Goal: Task Accomplishment & Management: Manage account settings

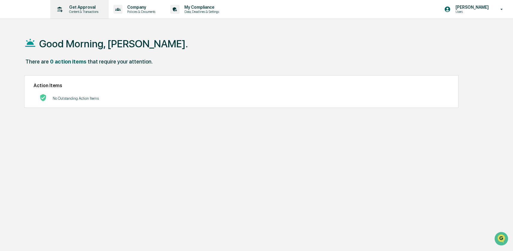
click at [95, 10] on p "Content & Transactions" at bounding box center [82, 12] width 37 height 4
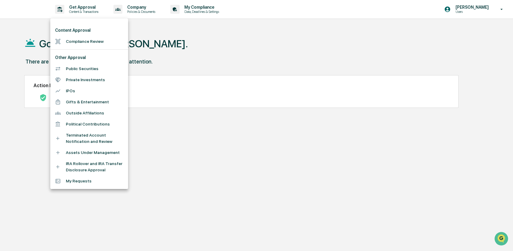
click at [468, 12] on div at bounding box center [256, 125] width 513 height 251
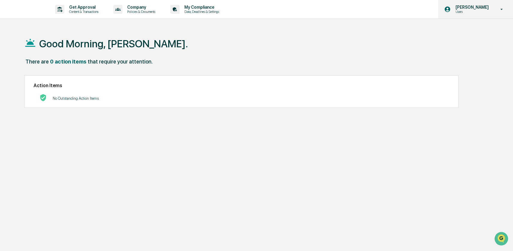
click at [461, 10] on p "Users" at bounding box center [471, 12] width 41 height 4
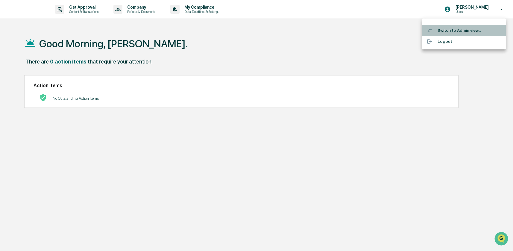
click at [447, 32] on li "Switch to Admin view..." at bounding box center [464, 30] width 84 height 11
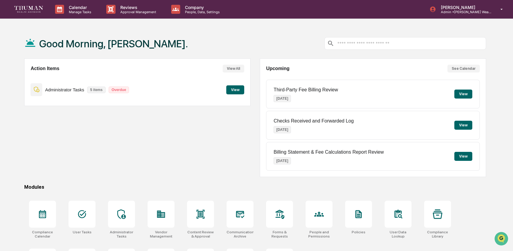
click at [232, 93] on button "View" at bounding box center [235, 89] width 18 height 9
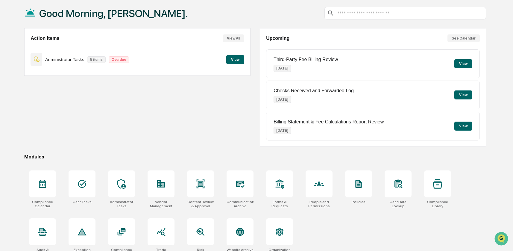
scroll to position [40, 0]
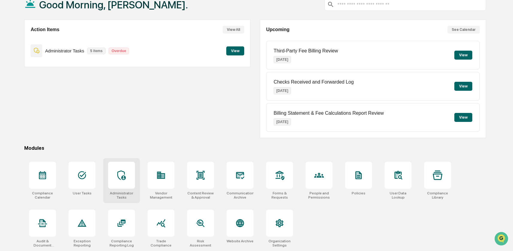
click at [118, 178] on icon at bounding box center [122, 175] width 10 height 10
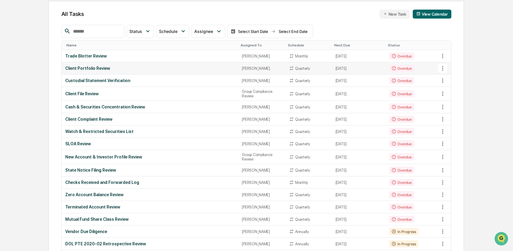
scroll to position [58, 0]
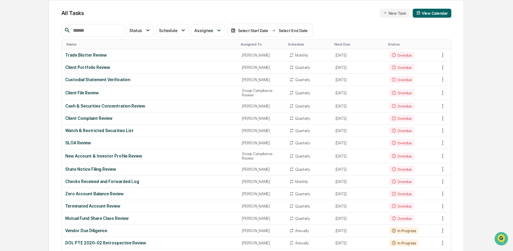
click at [244, 46] on div "Assigned To" at bounding box center [262, 44] width 42 height 4
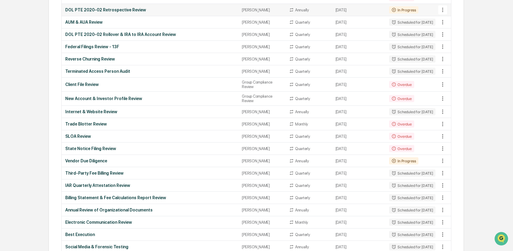
scroll to position [474, 0]
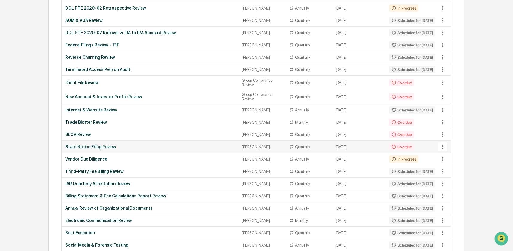
click at [127, 149] on div "State Notice Filing Review" at bounding box center [150, 146] width 170 height 5
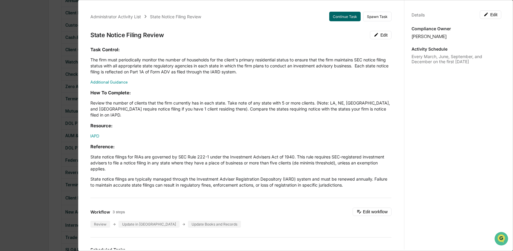
scroll to position [318, 0]
click at [53, 111] on div "Administrator Activity List State Notice Filing Review Continue Task Spawn Task…" at bounding box center [256, 125] width 513 height 251
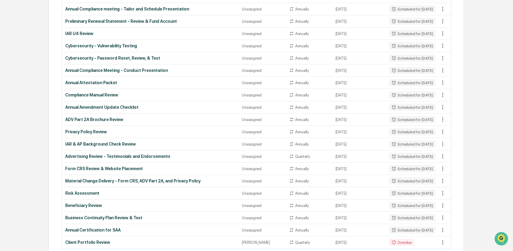
scroll to position [0, 0]
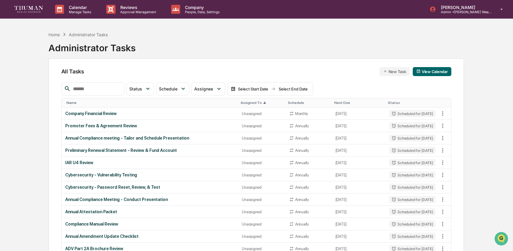
click at [336, 100] on th "Next Due" at bounding box center [359, 102] width 54 height 9
click at [340, 107] on th "Next Due" at bounding box center [359, 102] width 54 height 9
click at [334, 104] on div "Next Due" at bounding box center [358, 103] width 49 height 4
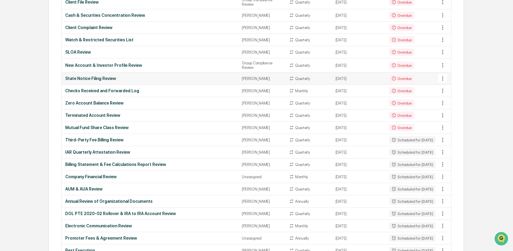
scroll to position [186, 0]
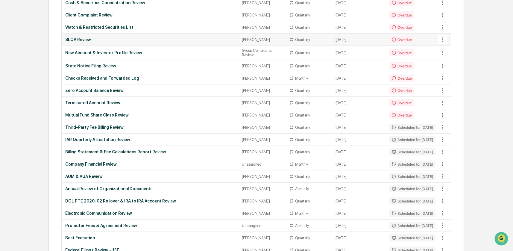
click at [98, 42] on div "SLOA Review" at bounding box center [150, 39] width 170 height 5
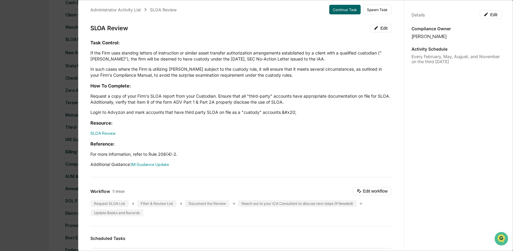
scroll to position [7, 0]
click at [154, 47] on div "Task Control: If the Firm uses standing letters of instruction or similar asset…" at bounding box center [240, 103] width 301 height 128
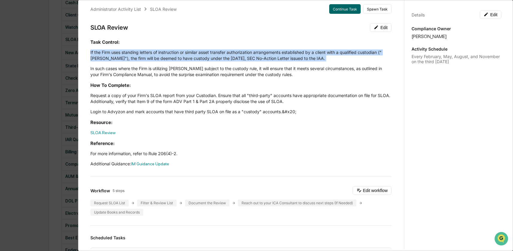
click at [154, 47] on div "Task Control: If the Firm uses standing letters of instruction or similar asset…" at bounding box center [240, 103] width 301 height 128
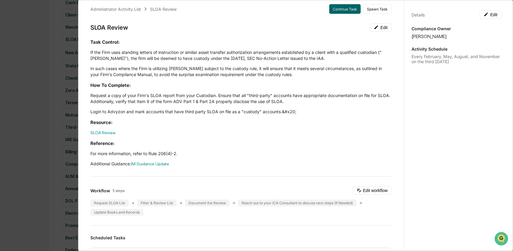
click at [149, 75] on p "In such cases where the Firm is utilizing SLOAs subject to the custody rule, it…" at bounding box center [240, 72] width 301 height 12
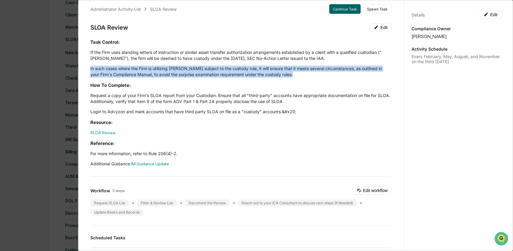
click at [149, 75] on p "In such cases where the Firm is utilizing SLOAs subject to the custody rule, it…" at bounding box center [240, 72] width 301 height 12
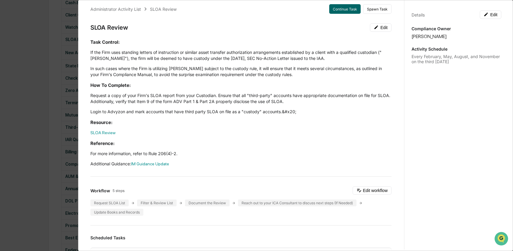
click at [136, 100] on p "Request a copy of your Firm's SLOA report from your Custodian. Ensure that all …" at bounding box center [240, 98] width 301 height 12
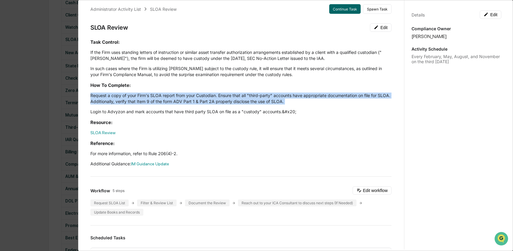
click at [136, 100] on p "Request a copy of your Firm's SLOA report from your Custodian. Ensure that all …" at bounding box center [240, 98] width 301 height 12
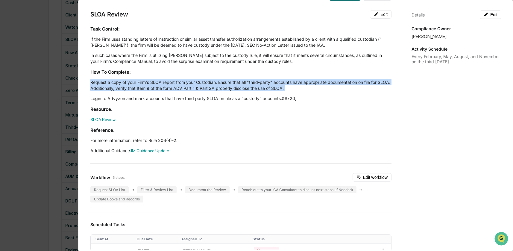
scroll to position [22, 0]
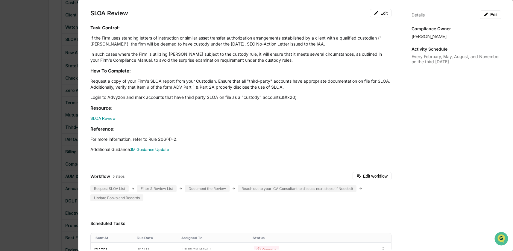
click at [136, 96] on p "Login to Advyzon and mark accounts that have third party SLOA on file as a "cus…" at bounding box center [240, 97] width 301 height 6
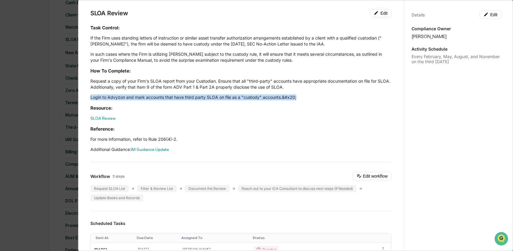
click at [136, 96] on p "Login to Advyzon and mark accounts that have third party SLOA on file as a "cus…" at bounding box center [240, 97] width 301 height 6
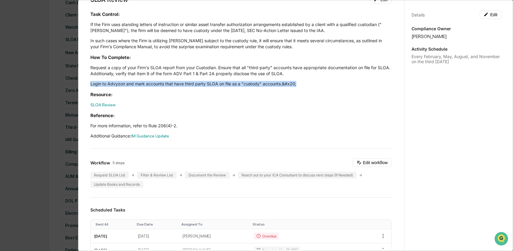
scroll to position [36, 0]
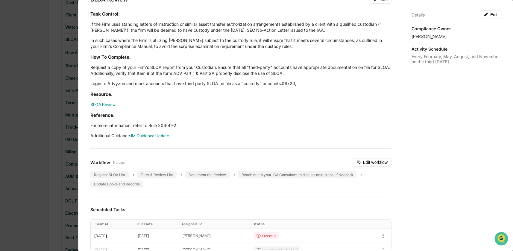
click at [144, 68] on p "Request a copy of your Firm's SLOA report from your Custodian. Ensure that all …" at bounding box center [240, 70] width 301 height 12
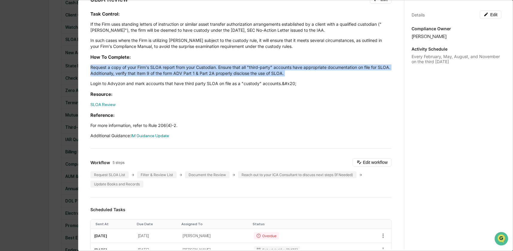
click at [144, 68] on p "Request a copy of your Firm's SLOA report from your Custodian. Ensure that all …" at bounding box center [240, 70] width 301 height 12
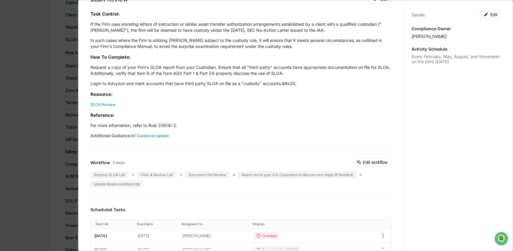
click at [133, 80] on div "Task Control: If the Firm uses standing letters of instruction or similar asset…" at bounding box center [240, 75] width 301 height 128
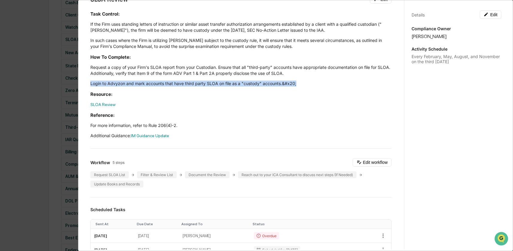
click at [133, 80] on div "Task Control: If the Firm uses standing letters of instruction or similar asset…" at bounding box center [240, 75] width 301 height 128
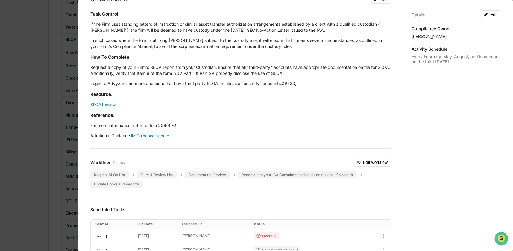
click at [133, 71] on p "Request a copy of your Firm's SLOA report from your Custodian. Ensure that all …" at bounding box center [240, 70] width 301 height 12
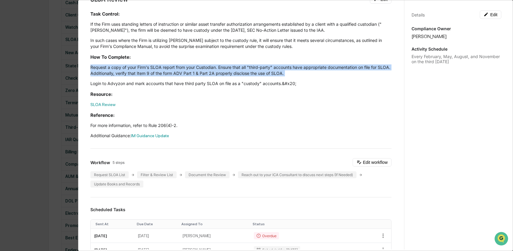
click at [133, 71] on p "Request a copy of your Firm's SLOA report from your Custodian. Ensure that all …" at bounding box center [240, 70] width 301 height 12
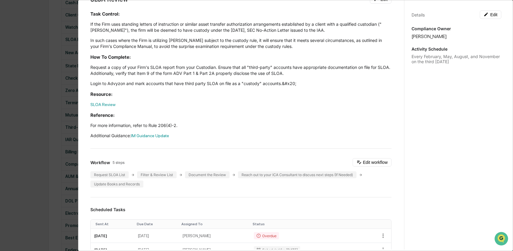
click at [131, 79] on div "Task Control: If the Firm uses standing letters of instruction or similar asset…" at bounding box center [240, 75] width 301 height 128
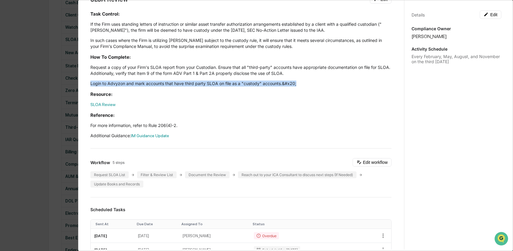
click at [131, 79] on div "Task Control: If the Firm uses standing letters of instruction or similar asset…" at bounding box center [240, 75] width 301 height 128
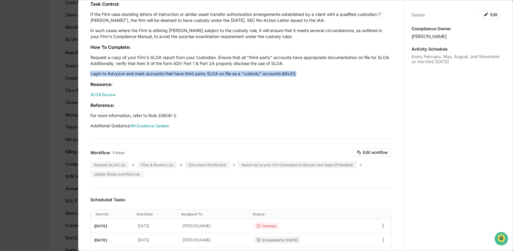
scroll to position [47, 0]
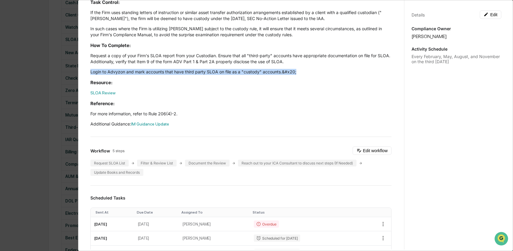
click at [132, 74] on p "Login to Advyzon and mark accounts that have third party SLOA on file as a "cus…" at bounding box center [240, 72] width 301 height 6
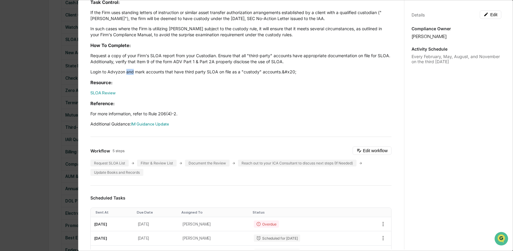
click at [132, 74] on p "Login to Advyzon and mark accounts that have third party SLOA on file as a "cus…" at bounding box center [240, 72] width 301 height 6
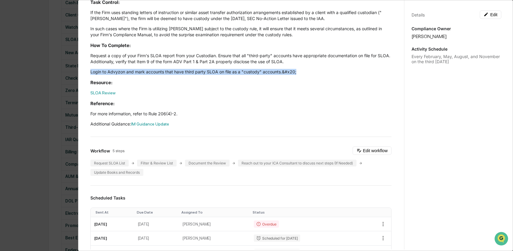
click at [132, 74] on p "Login to Advyzon and mark accounts that have third party SLOA on file as a "cus…" at bounding box center [240, 72] width 301 height 6
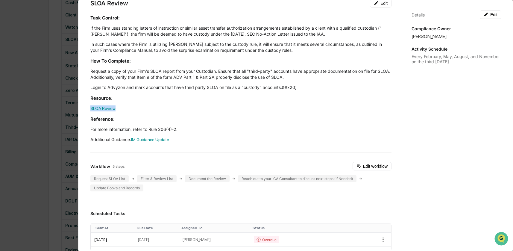
scroll to position [0, 0]
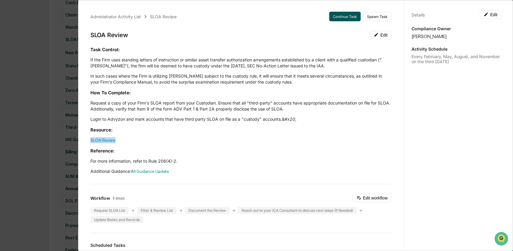
click at [354, 16] on button "Continue Task" at bounding box center [344, 17] width 31 height 10
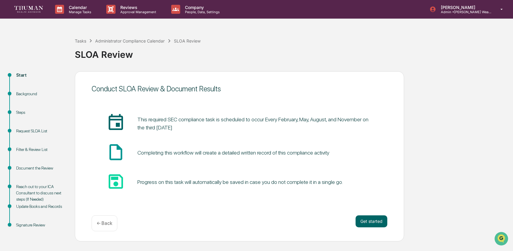
click at [236, 131] on pre "This required SEC compliance task is scheduled to occur Every February, May, Au…" at bounding box center [254, 123] width 235 height 16
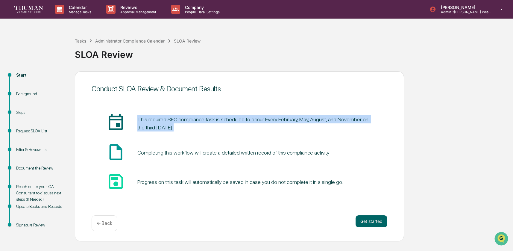
click at [236, 131] on pre "This required SEC compliance task is scheduled to occur Every February, May, Au…" at bounding box center [254, 123] width 235 height 16
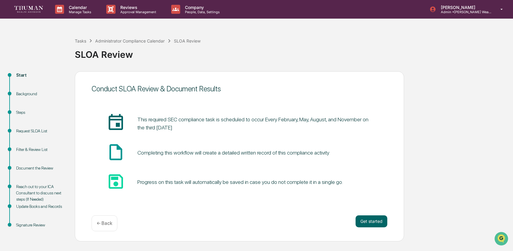
click at [234, 155] on div "Completing this workflow will create a detailed written record of this complian…" at bounding box center [233, 152] width 192 height 6
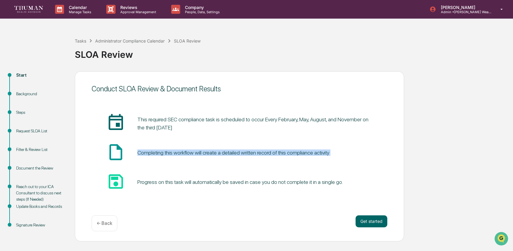
click at [234, 155] on div "Completing this workflow will create a detailed written record of this complian…" at bounding box center [233, 152] width 192 height 6
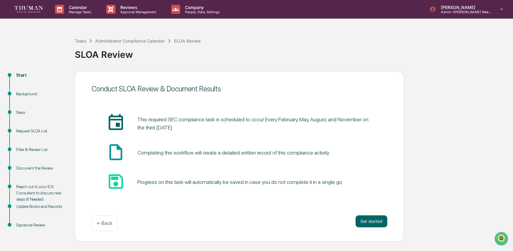
click at [225, 182] on div "Progress on this task will automatically be saved in case you do not complete i…" at bounding box center [240, 182] width 206 height 6
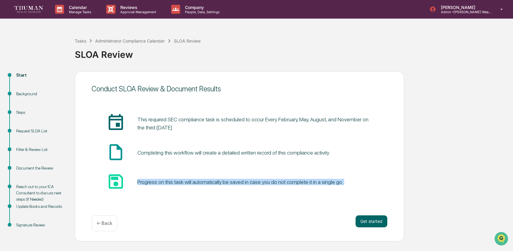
click at [225, 182] on div "Progress on this task will automatically be saved in case you do not complete i…" at bounding box center [240, 182] width 206 height 6
click at [374, 222] on button "Get started" at bounding box center [372, 221] width 32 height 12
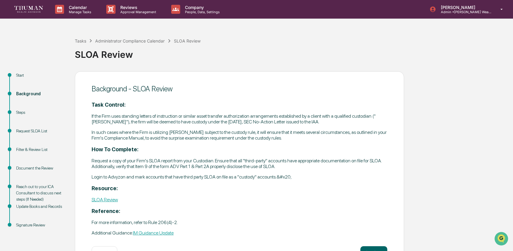
scroll to position [18, 0]
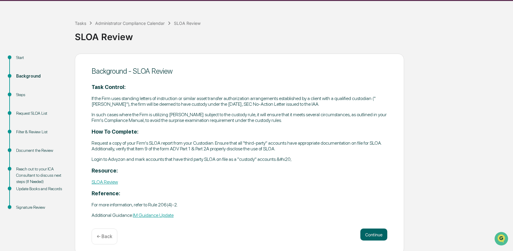
click at [268, 108] on div "Task Control: If the Firm uses standing letters of instruction or similar asset…" at bounding box center [240, 151] width 296 height 134
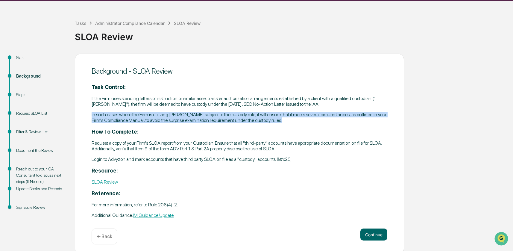
click at [268, 108] on div "Task Control: If the Firm uses standing letters of instruction or similar asset…" at bounding box center [240, 151] width 296 height 134
click at [210, 106] on div "Task Control: If the Firm uses standing letters of instruction or similar asset…" at bounding box center [240, 151] width 296 height 134
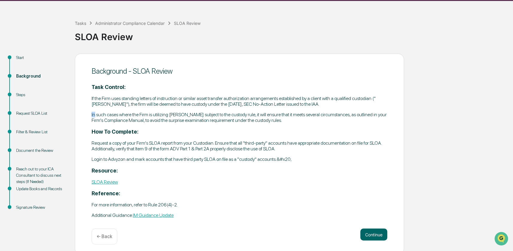
click at [210, 106] on div "Task Control: If the Firm uses standing letters of instruction or similar asset…" at bounding box center [240, 151] width 296 height 134
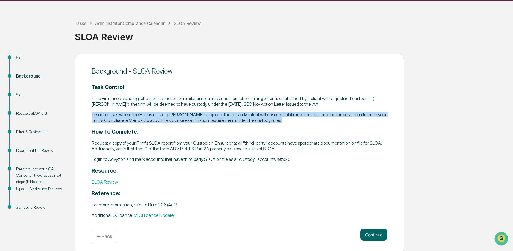
click at [210, 106] on div "Task Control: If the Firm uses standing letters of instruction or similar asset…" at bounding box center [240, 151] width 296 height 134
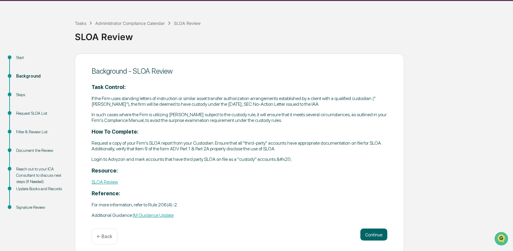
click at [173, 100] on p "If the Firm uses standing letters of instruction or similar asset transfer auth…" at bounding box center [240, 100] width 296 height 11
click at [163, 106] on p "If the Firm uses standing letters of instruction or similar asset transfer auth…" at bounding box center [240, 100] width 296 height 11
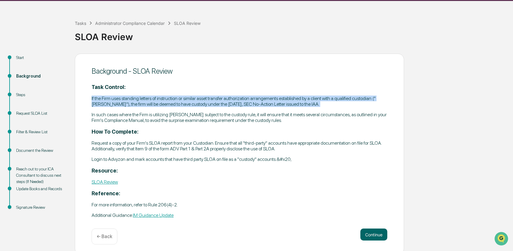
click at [163, 106] on p "If the Firm uses standing letters of instruction or similar asset transfer auth…" at bounding box center [240, 100] width 296 height 11
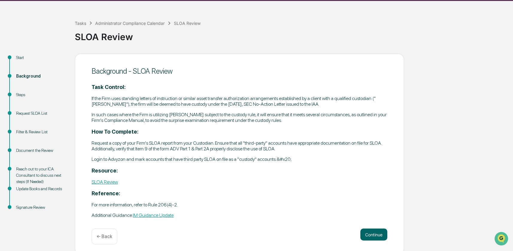
click at [164, 117] on p "In such cases where the Firm is utilizing SLOAs subject to the custody rule, it…" at bounding box center [240, 117] width 296 height 11
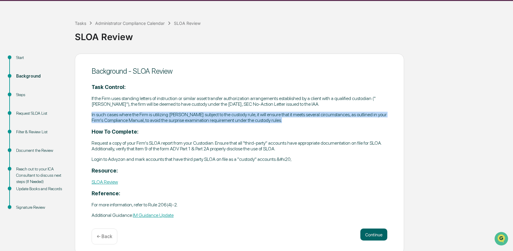
click at [164, 117] on p "In such cases where the Firm is utilizing SLOAs subject to the custody rule, it…" at bounding box center [240, 117] width 296 height 11
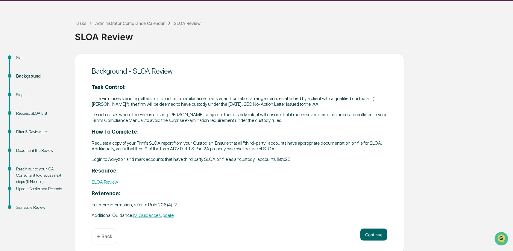
click at [158, 102] on p "If the Firm uses standing letters of instruction or similar asset transfer auth…" at bounding box center [240, 100] width 296 height 11
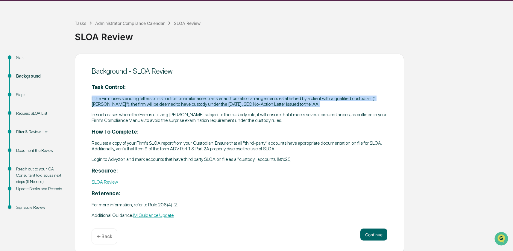
click at [158, 102] on p "If the Firm uses standing letters of instruction or similar asset transfer auth…" at bounding box center [240, 100] width 296 height 11
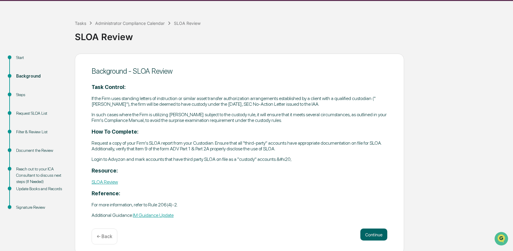
click at [157, 119] on p "In such cases where the Firm is utilizing SLOAs subject to the custody rule, it…" at bounding box center [240, 117] width 296 height 11
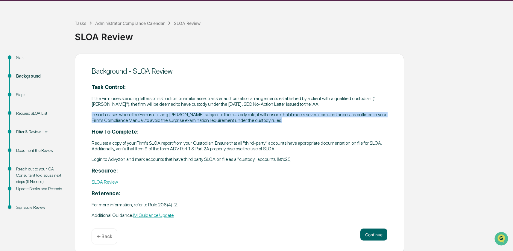
click at [157, 119] on p "In such cases where the Firm is utilizing SLOAs subject to the custody rule, it…" at bounding box center [240, 117] width 296 height 11
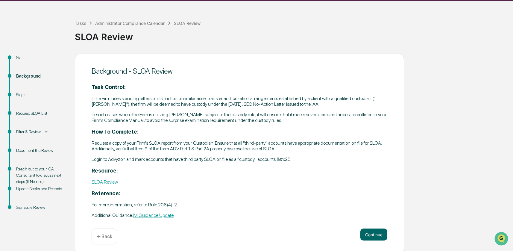
click at [151, 156] on p "Login to Advyzon and mark accounts that have third party SLOA on file as a "cus…" at bounding box center [240, 159] width 296 height 6
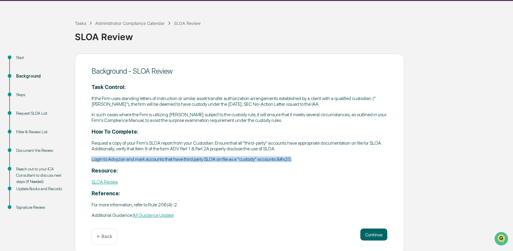
click at [151, 156] on p "Login to Advyzon and mark accounts that have third party SLOA on file as a "cus…" at bounding box center [240, 159] width 296 height 6
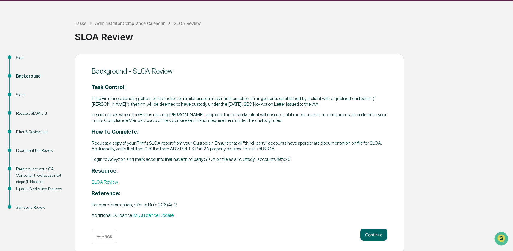
click at [148, 146] on p "Request a copy of your Firm's SLOA report from your Custodian. Ensure that all …" at bounding box center [240, 145] width 296 height 11
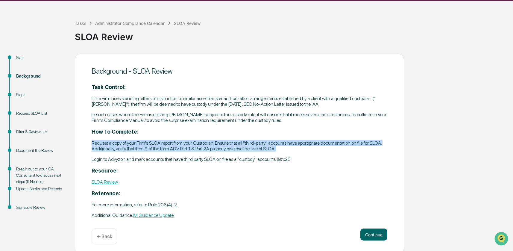
click at [148, 146] on p "Request a copy of your Firm's SLOA report from your Custodian. Ensure that all …" at bounding box center [240, 145] width 296 height 11
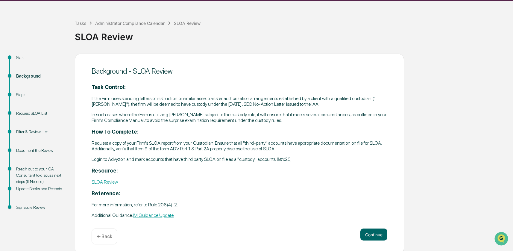
click at [147, 163] on div "Task Control: If the Firm uses standing letters of instruction or similar asset…" at bounding box center [240, 151] width 296 height 134
click at [371, 229] on button "Continue" at bounding box center [373, 234] width 27 height 12
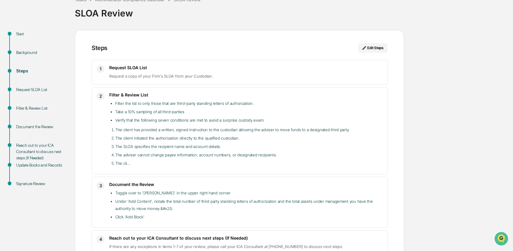
scroll to position [24, 0]
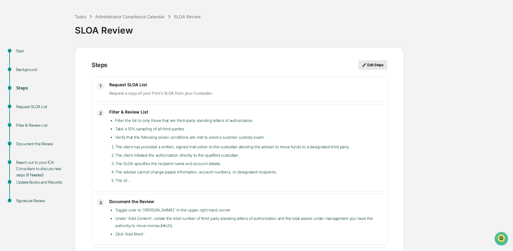
click at [373, 64] on button "Edit Steps" at bounding box center [372, 65] width 29 height 10
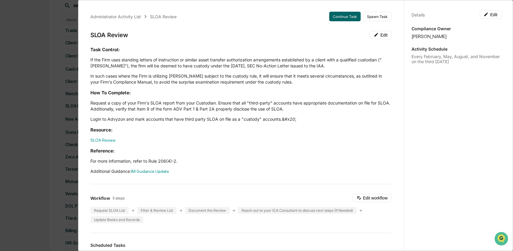
scroll to position [85, 0]
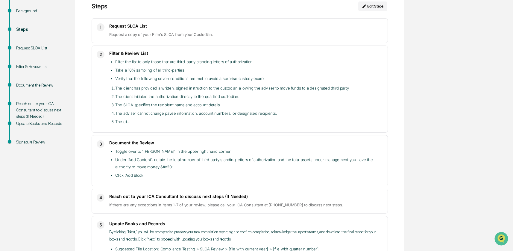
scroll to position [83, 0]
drag, startPoint x: 110, startPoint y: 26, endPoint x: 222, endPoint y: 36, distance: 113.0
click at [222, 36] on div "Request SLOA List Request a copy of your Firm's SLOA from your Custodian." at bounding box center [246, 30] width 274 height 15
click at [197, 35] on span "Request a copy of your Firm's SLOA from your Custodian." at bounding box center [161, 34] width 104 height 5
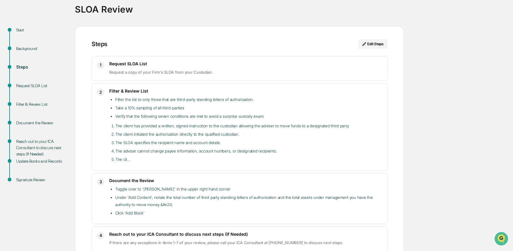
scroll to position [45, 0]
click at [374, 40] on button "Edit Steps" at bounding box center [372, 45] width 29 height 10
click at [375, 44] on button "Edit Steps" at bounding box center [372, 45] width 29 height 10
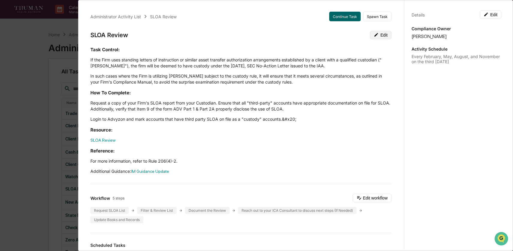
click at [384, 35] on button "Edit" at bounding box center [381, 35] width 22 height 8
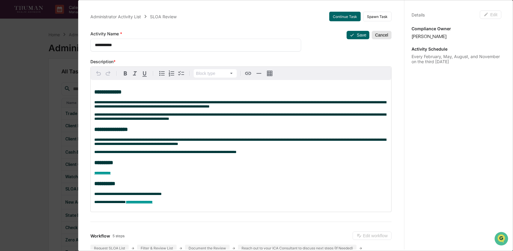
click at [387, 35] on button "Cancel" at bounding box center [382, 35] width 20 height 8
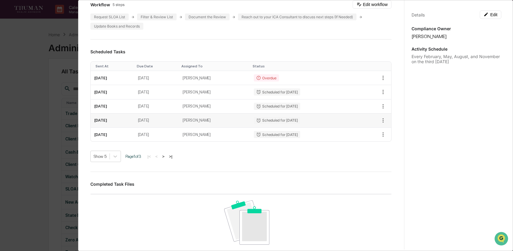
scroll to position [216, 0]
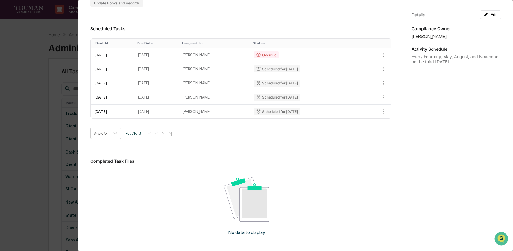
click at [30, 162] on div "Administrator Activity List SLOA Review Continue Task Spawn Task SLOA Review Ed…" at bounding box center [256, 125] width 513 height 251
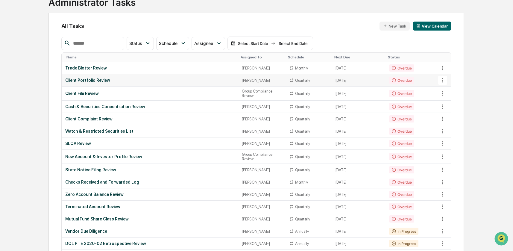
scroll to position [46, 0]
click at [87, 145] on div "SLOA Review" at bounding box center [150, 143] width 170 height 5
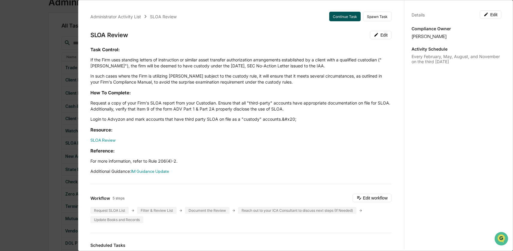
click at [345, 18] on button "Continue Task" at bounding box center [344, 17] width 31 height 10
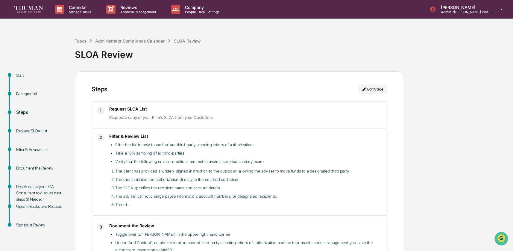
click at [216, 113] on div "Request SLOA List Request a copy of your Firm's SLOA from your Custodian." at bounding box center [246, 113] width 274 height 15
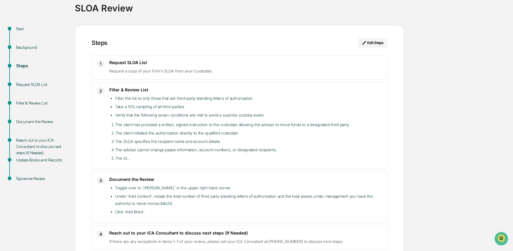
click at [38, 84] on div "Request SLOA List" at bounding box center [40, 84] width 49 height 6
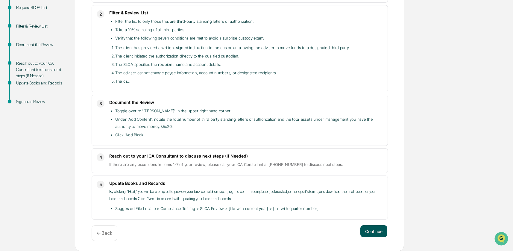
click at [377, 234] on button "Continue" at bounding box center [373, 231] width 27 height 12
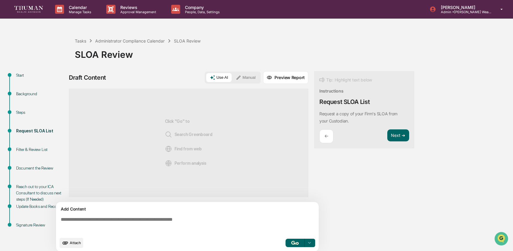
scroll to position [4, 0]
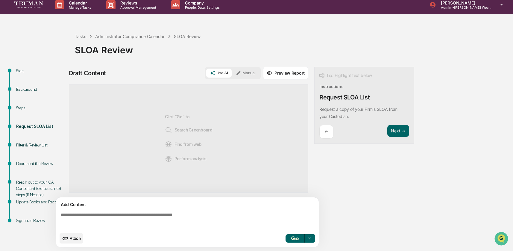
click at [335, 110] on p "Request a copy of your Firm's SLOA from your Custodian." at bounding box center [358, 113] width 78 height 12
click at [23, 109] on div "Steps" at bounding box center [40, 108] width 49 height 6
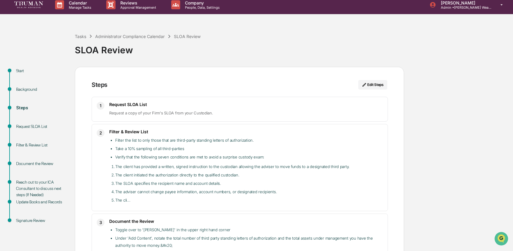
click at [155, 102] on h3 "Request SLOA List" at bounding box center [246, 104] width 274 height 5
click at [365, 83] on icon at bounding box center [364, 84] width 5 height 5
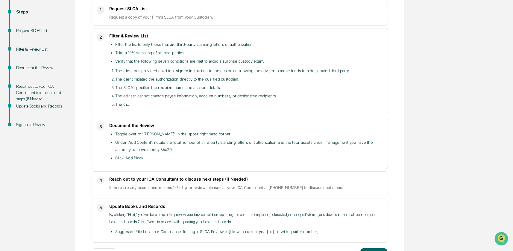
scroll to position [97, 0]
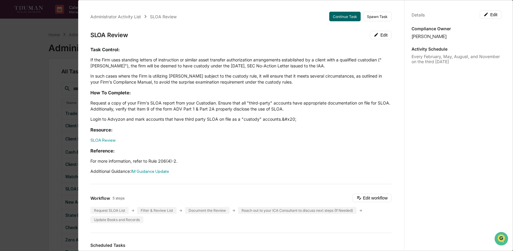
click at [127, 63] on p "If the Firm uses standing letters of instruction or similar asset transfer auth…" at bounding box center [240, 63] width 301 height 12
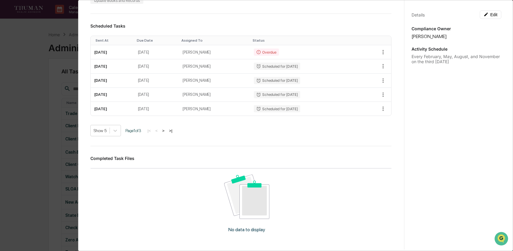
scroll to position [328, 0]
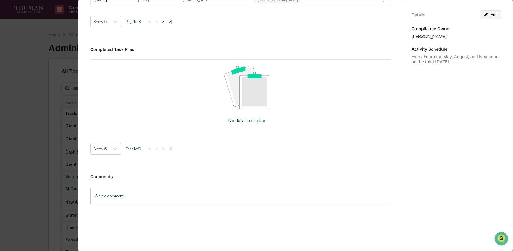
click at [490, 14] on button "Edit" at bounding box center [491, 14] width 22 height 8
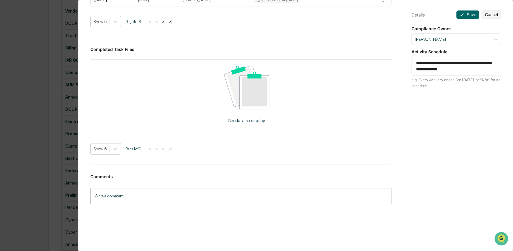
scroll to position [0, 0]
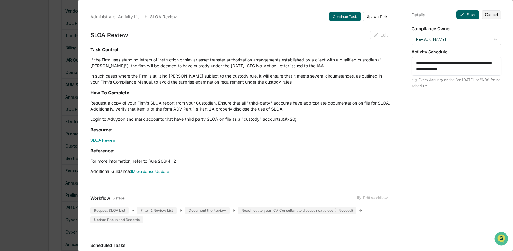
click at [36, 38] on div "Administrator Activity List SLOA Review Continue Task Spawn Task SLOA Review Ed…" at bounding box center [256, 125] width 513 height 251
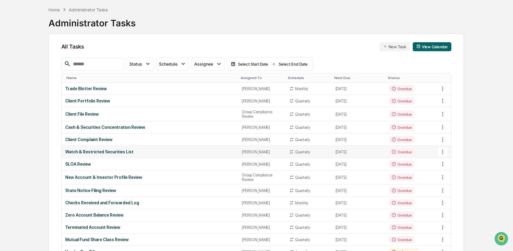
scroll to position [31, 0]
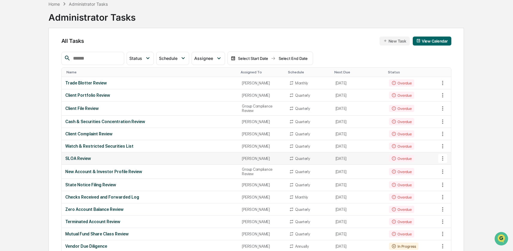
click at [80, 161] on div "SLOA Review" at bounding box center [150, 158] width 170 height 5
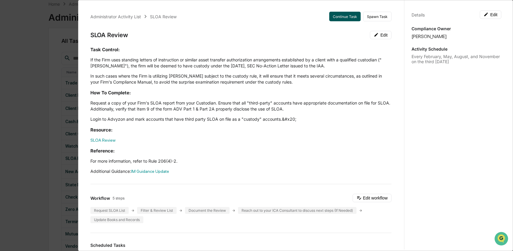
click at [352, 16] on button "Continue Task" at bounding box center [344, 17] width 31 height 10
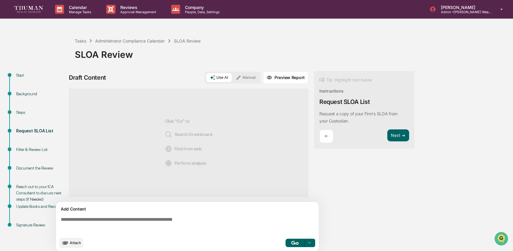
scroll to position [4, 0]
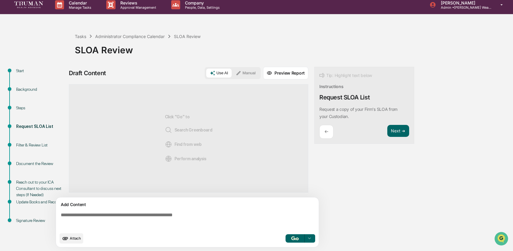
click at [22, 107] on div "Steps" at bounding box center [40, 108] width 49 height 6
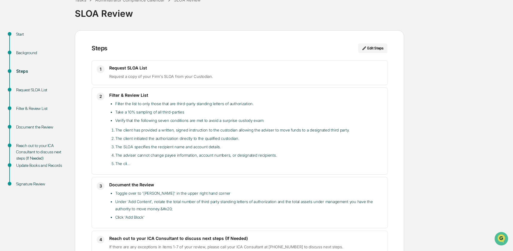
click at [156, 75] on span "Request a copy of your Firm's SLOA from your Custodian." at bounding box center [161, 76] width 104 height 5
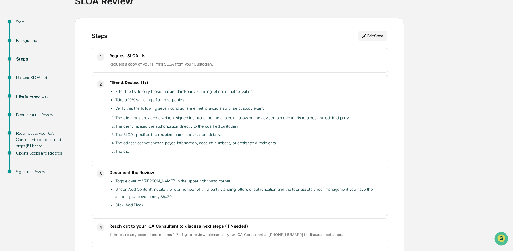
scroll to position [31, 0]
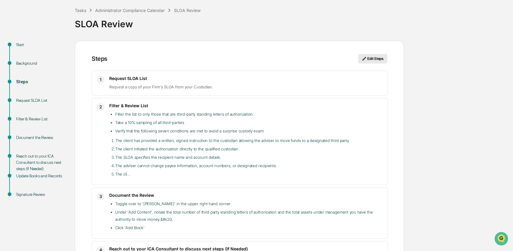
click at [378, 58] on button "Edit Steps" at bounding box center [372, 59] width 29 height 10
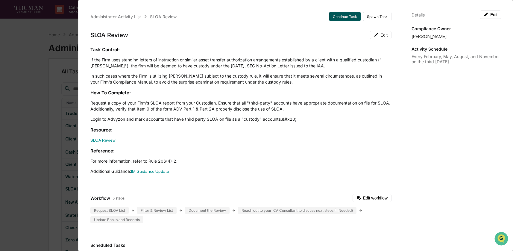
click at [352, 16] on button "Continue Task" at bounding box center [344, 17] width 31 height 10
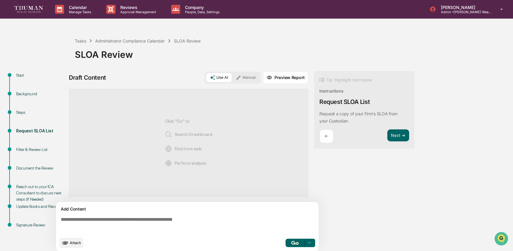
click at [26, 113] on div "Steps" at bounding box center [40, 112] width 49 height 6
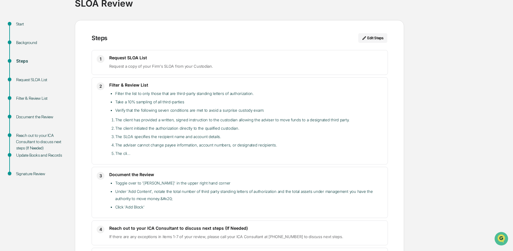
click at [184, 76] on div "1 Request SLOA List Request a copy of your Firm's SLOA from your Custodian. 2 F…" at bounding box center [240, 171] width 296 height 242
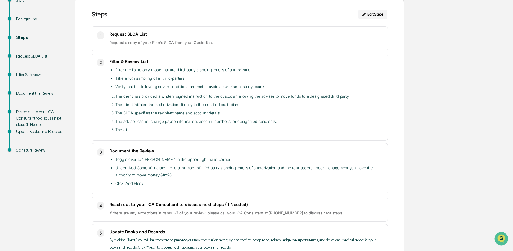
scroll to position [52, 0]
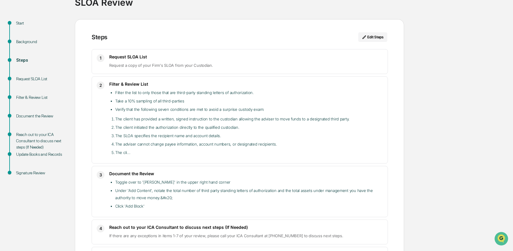
click at [46, 78] on div "Request SLOA List" at bounding box center [40, 79] width 49 height 6
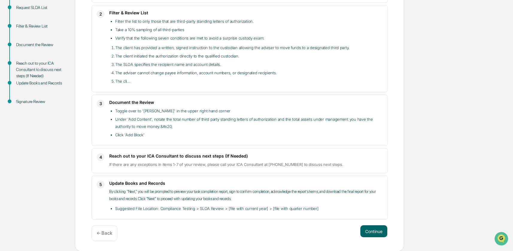
click at [125, 13] on h3 "Filter & Review List" at bounding box center [246, 12] width 274 height 5
click at [127, 13] on h3 "Filter & Review List" at bounding box center [246, 12] width 274 height 5
click at [378, 230] on button "Continue" at bounding box center [373, 231] width 27 height 12
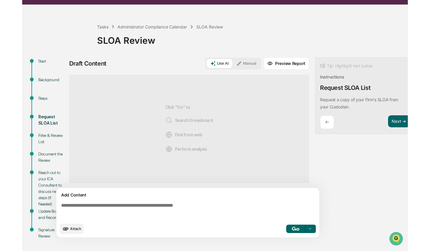
scroll to position [4, 0]
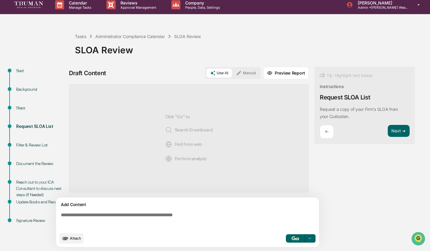
click at [72, 235] on button "Attach" at bounding box center [72, 238] width 24 height 10
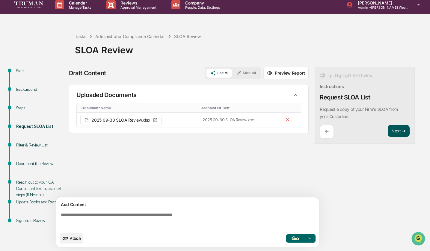
click at [402, 132] on button "Next ➔" at bounding box center [398, 131] width 22 height 12
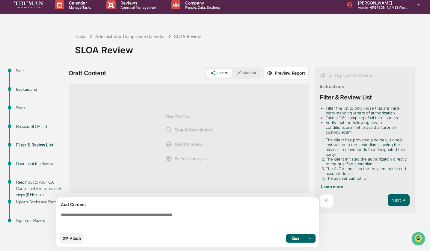
click at [48, 127] on div "Request SLOA List" at bounding box center [40, 126] width 49 height 6
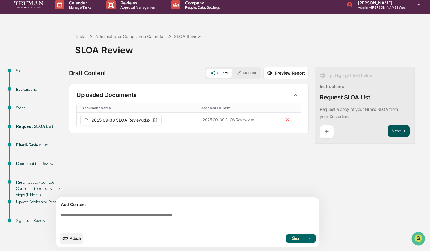
click at [403, 130] on button "Next ➔" at bounding box center [398, 131] width 22 height 12
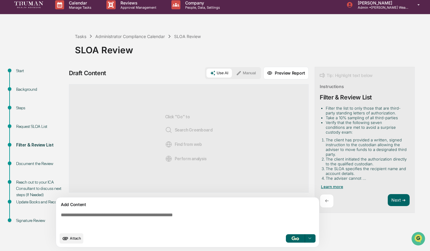
click at [340, 184] on span "Learn more" at bounding box center [332, 186] width 22 height 5
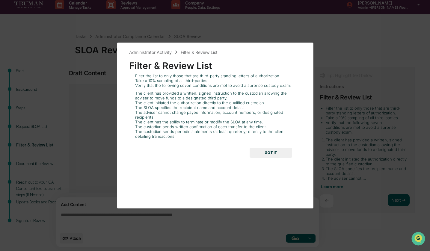
scroll to position [0, 0]
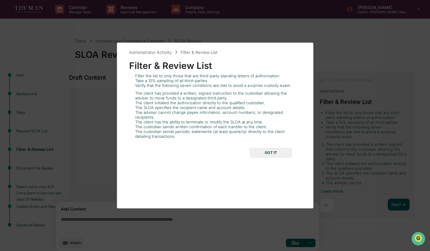
click at [183, 90] on div "Filter the list to only those that are third-party standing letters of authoriz…" at bounding box center [215, 105] width 172 height 65
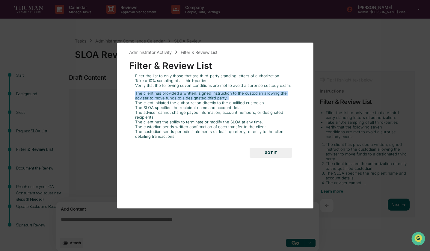
click at [183, 90] on div "Filter the list to only those that are third-party standing letters of authoriz…" at bounding box center [215, 105] width 172 height 65
click at [280, 149] on button "GOT IT" at bounding box center [270, 153] width 43 height 10
click at [280, 149] on div "Click "Go" to Search Greenboard Find from web Perform analysis" at bounding box center [188, 143] width 239 height 108
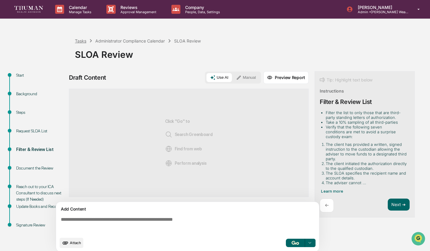
click at [80, 40] on div "Tasks" at bounding box center [80, 40] width 11 height 5
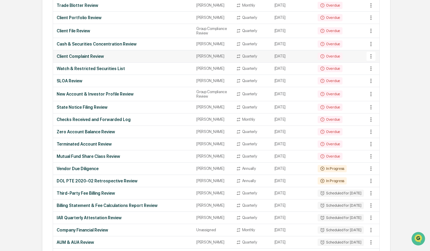
scroll to position [104, 0]
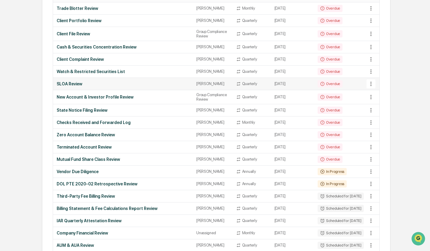
click at [317, 87] on div "Overdue" at bounding box center [329, 83] width 25 height 7
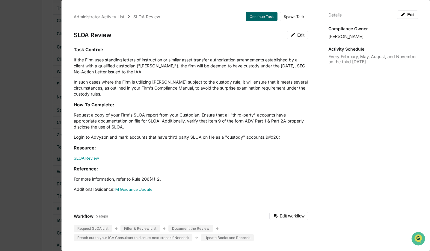
click at [52, 160] on div "Administrator Activity List SLOA Review Continue Task Spawn Task SLOA Review Ed…" at bounding box center [215, 125] width 430 height 251
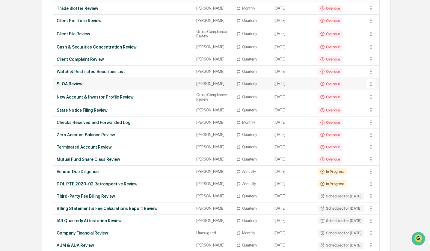
click at [368, 87] on icon at bounding box center [370, 84] width 7 height 7
click at [299, 94] on div at bounding box center [215, 125] width 430 height 251
click at [317, 87] on div "Overdue" at bounding box center [329, 83] width 25 height 7
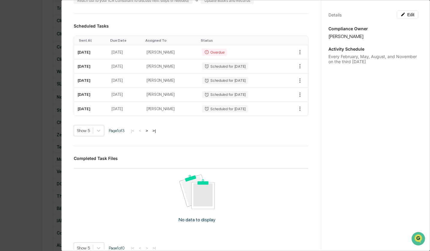
scroll to position [240, 0]
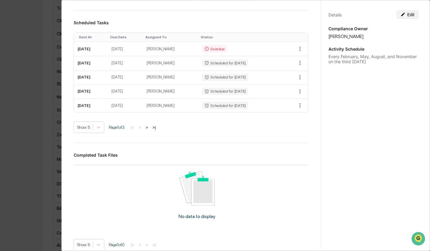
click at [409, 13] on button "Edit" at bounding box center [407, 14] width 22 height 8
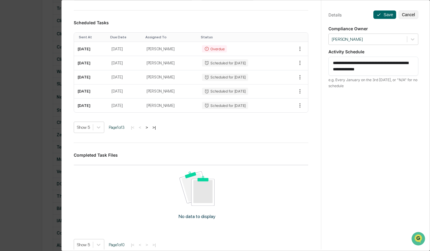
click at [353, 63] on textarea "**********" at bounding box center [373, 66] width 81 height 13
click at [365, 64] on textarea "**********" at bounding box center [373, 66] width 81 height 13
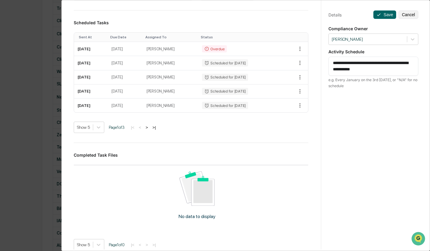
click at [365, 64] on textarea "**********" at bounding box center [373, 66] width 81 height 13
click at [383, 62] on textarea "**********" at bounding box center [373, 66] width 81 height 13
click at [341, 69] on textarea "**********" at bounding box center [373, 66] width 81 height 13
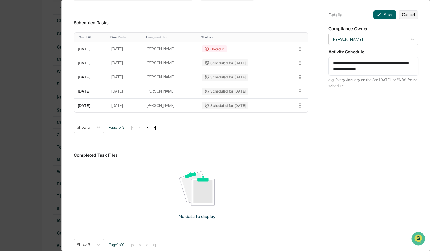
click at [341, 69] on textarea "**********" at bounding box center [373, 66] width 81 height 13
type textarea "**********"
click at [383, 14] on button "Save" at bounding box center [384, 14] width 23 height 8
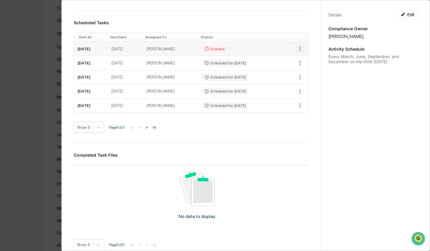
click at [298, 51] on icon "button" at bounding box center [299, 48] width 7 height 7
click at [241, 49] on div at bounding box center [215, 125] width 430 height 251
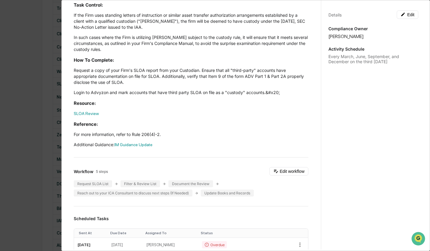
scroll to position [0, 0]
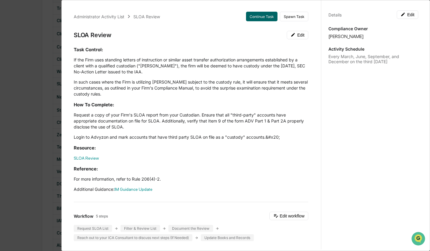
click at [43, 115] on div "Administrator Activity List SLOA Review Continue Task Spawn Task SLOA Review Ed…" at bounding box center [215, 125] width 430 height 251
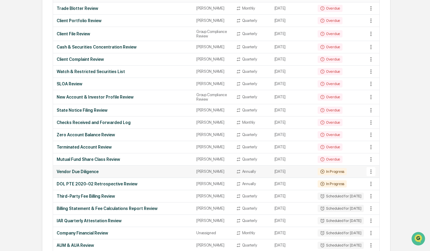
click at [370, 174] on icon at bounding box center [370, 171] width 1 height 4
click at [331, 193] on div at bounding box center [215, 125] width 430 height 251
click at [329, 175] on div "In Progress" at bounding box center [331, 171] width 29 height 7
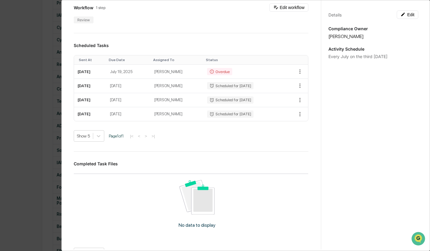
scroll to position [159, 0]
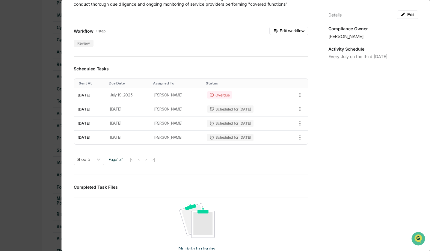
click at [27, 136] on div "Administrator Activity List Vendor Due Diligence Continue Task Spawn Task Vendo…" at bounding box center [215, 125] width 430 height 251
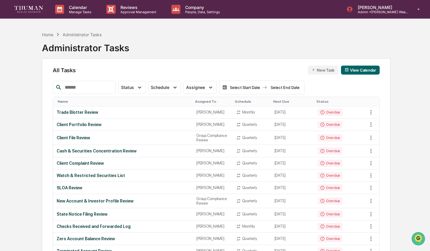
scroll to position [9, 0]
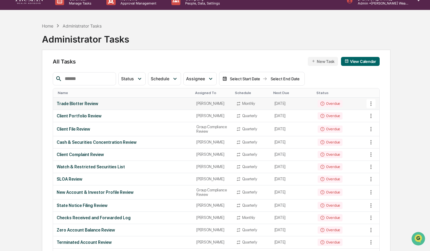
click at [89, 104] on div "Trade Blotter Review" at bounding box center [123, 103] width 132 height 5
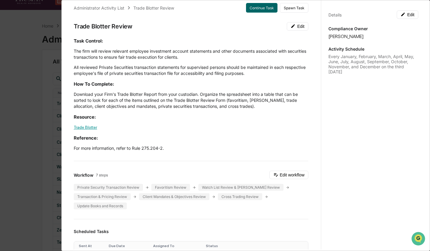
click at [89, 128] on link "Trade Blotter" at bounding box center [85, 127] width 23 height 5
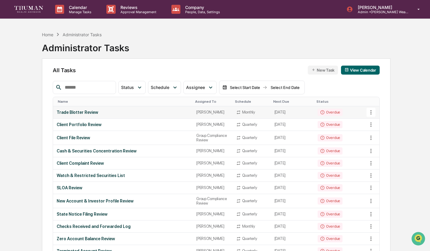
click at [133, 115] on div "Trade Blotter Review" at bounding box center [123, 112] width 132 height 5
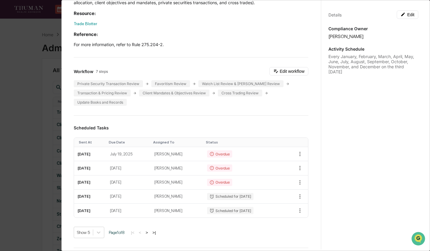
scroll to position [179, 0]
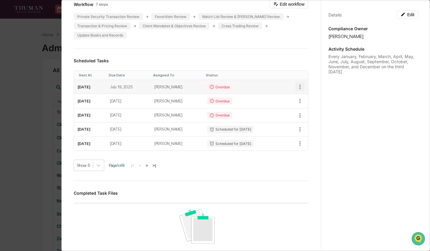
click at [296, 87] on icon "button" at bounding box center [299, 87] width 7 height 7
click at [207, 87] on div at bounding box center [215, 125] width 430 height 251
click at [98, 89] on td "July 16, 2025" at bounding box center [90, 87] width 32 height 14
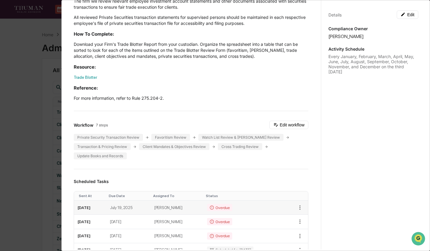
scroll to position [0, 0]
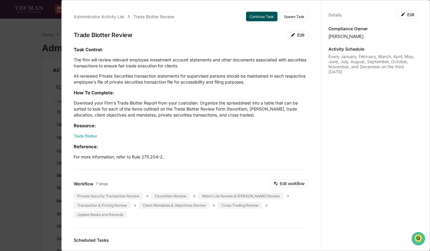
click at [268, 16] on button "Continue Task" at bounding box center [261, 17] width 31 height 10
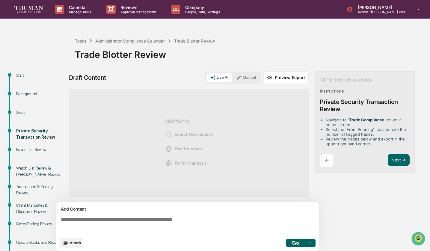
scroll to position [31, 0]
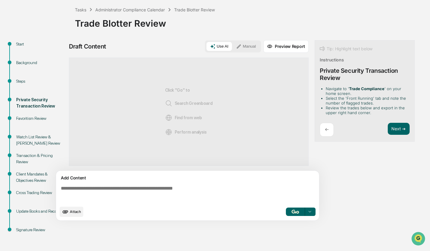
click at [22, 82] on div "Steps" at bounding box center [40, 81] width 49 height 6
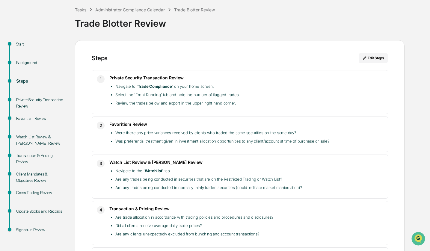
click at [24, 65] on div "Background" at bounding box center [40, 63] width 49 height 6
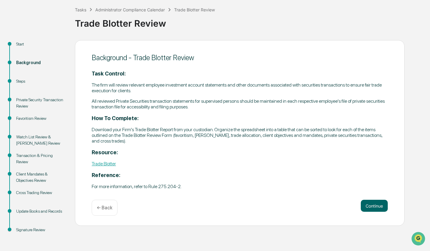
click at [25, 53] on div "Start" at bounding box center [40, 51] width 59 height 19
click at [22, 47] on div "Start" at bounding box center [40, 44] width 49 height 6
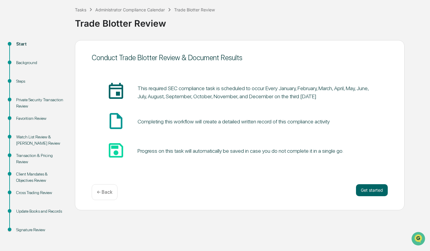
click at [24, 64] on div "Background" at bounding box center [40, 63] width 49 height 6
click at [21, 78] on div "Steps" at bounding box center [40, 81] width 49 height 6
click at [21, 81] on div "Steps" at bounding box center [40, 81] width 49 height 6
click at [374, 194] on button "Get started" at bounding box center [372, 190] width 32 height 12
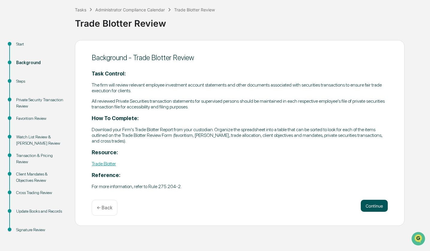
click at [372, 200] on button "Continue" at bounding box center [373, 206] width 27 height 12
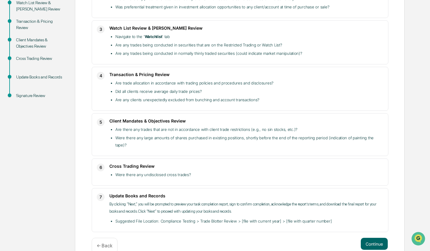
scroll to position [171, 0]
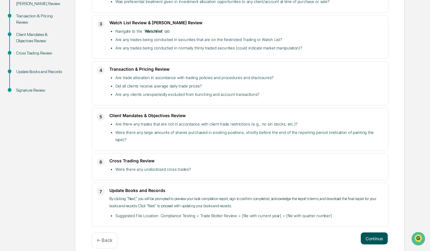
click at [383, 232] on button "Continue" at bounding box center [373, 238] width 27 height 12
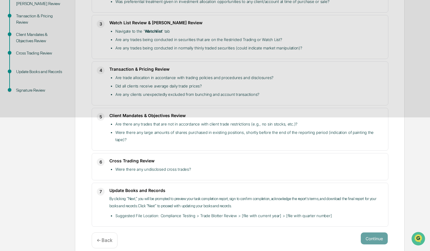
scroll to position [31, 0]
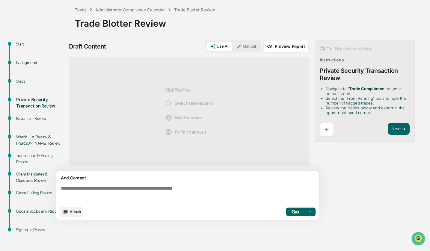
click at [366, 89] on strong "Trade Compliance" at bounding box center [366, 88] width 35 height 5
click at [351, 97] on li "Select the 'Front Running' tab and note the number of flagged trades." at bounding box center [365, 101] width 81 height 10
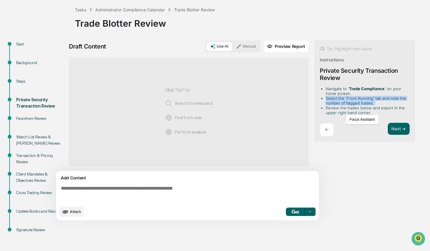
click at [351, 97] on li "Select the 'Front Running' tab and note the number of flagged trades." at bounding box center [365, 101] width 81 height 10
click at [364, 109] on li "Review the trades below and export in the upper right hand corner." at bounding box center [365, 110] width 81 height 10
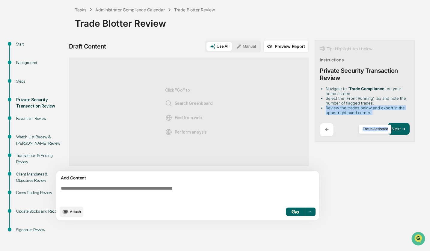
click at [364, 109] on li "Review the trades below and export in the upper right hand corner." at bounding box center [365, 110] width 81 height 10
click at [348, 105] on li "Review the trades below and export in the upper right hand corner." at bounding box center [365, 110] width 81 height 10
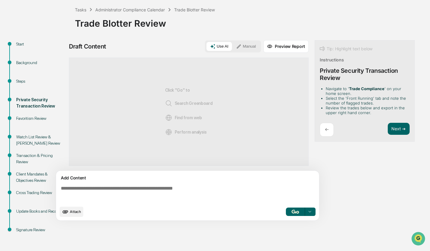
click at [339, 101] on li "Select the 'Front Running' tab and note the number of flagged trades." at bounding box center [365, 101] width 81 height 10
click at [335, 90] on li "Navigate to ' Trade Compliance ' on your home screen." at bounding box center [365, 91] width 81 height 10
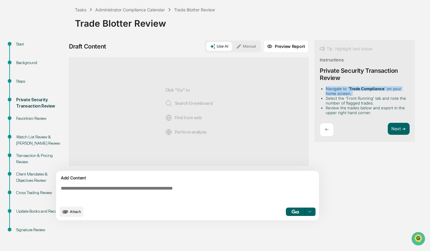
click at [335, 90] on li "Navigate to ' Trade Compliance ' on your home screen." at bounding box center [365, 91] width 81 height 10
click at [331, 96] on li "Select the 'Front Running' tab and note the number of flagged trades." at bounding box center [365, 101] width 81 height 10
click at [353, 119] on button "Focus Assistant" at bounding box center [341, 120] width 31 height 8
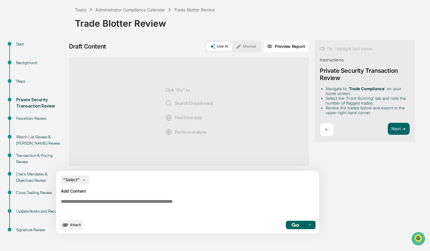
click at [344, 102] on li "Select the 'Front Running' tab and note the number of flagged trades." at bounding box center [365, 101] width 81 height 10
click at [84, 181] on span "×" at bounding box center [83, 179] width 7 height 8
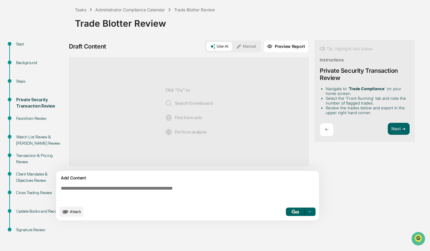
click at [341, 99] on li "Select the 'Front Running' tab and note the number of flagged trades." at bounding box center [365, 101] width 81 height 10
drag, startPoint x: 324, startPoint y: 88, endPoint x: 336, endPoint y: 83, distance: 13.7
click at [336, 83] on div "Tip: Highlight text below Instructions Private Security Transaction Review Navi…" at bounding box center [364, 91] width 100 height 102
drag, startPoint x: 328, startPoint y: 89, endPoint x: 372, endPoint y: 93, distance: 44.5
click at [372, 93] on li "Navigate to ' Trade Compliance ' on your home screen." at bounding box center [365, 91] width 81 height 10
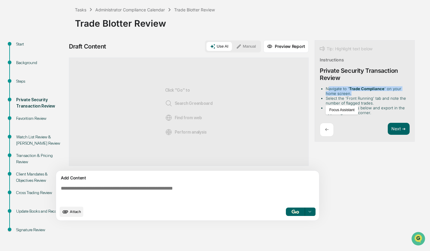
click at [350, 93] on li "Navigate to ' Trade Compliance ' on your home screen." at bounding box center [365, 91] width 81 height 10
click at [345, 102] on li "Select the 'Front Running' tab and note the number of flagged trades." at bounding box center [365, 101] width 81 height 10
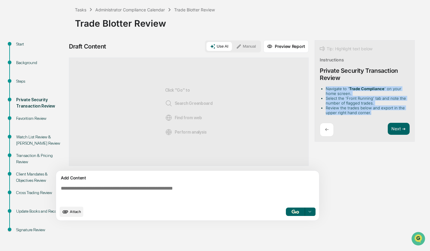
drag, startPoint x: 325, startPoint y: 85, endPoint x: 369, endPoint y: 113, distance: 52.1
click at [369, 114] on div "Tip: Highlight text below Instructions Private Security Transaction Review Navi…" at bounding box center [364, 91] width 100 height 102
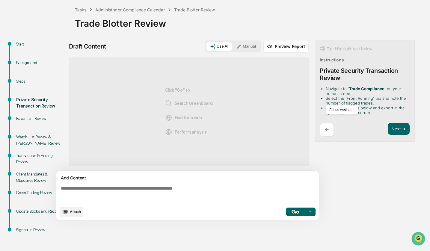
click at [370, 128] on div "← Next ➔" at bounding box center [364, 130] width 90 height 14
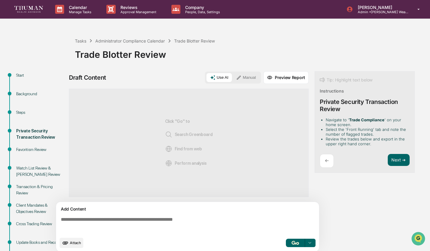
click at [32, 12] on img at bounding box center [28, 9] width 29 height 6
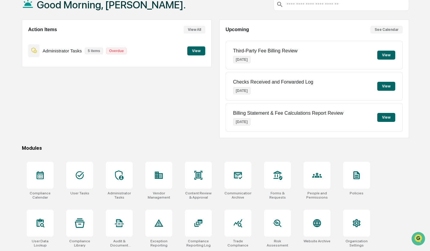
scroll to position [40, 0]
click at [235, 226] on icon at bounding box center [238, 223] width 10 height 10
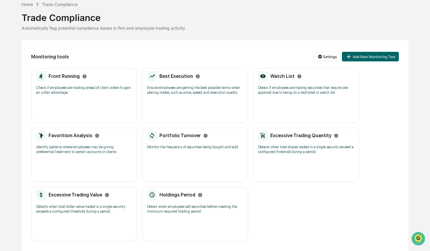
scroll to position [31, 0]
click at [101, 88] on p "Check if employees are trading ahead of client orders to gain an unfair advanta…" at bounding box center [84, 90] width 96 height 10
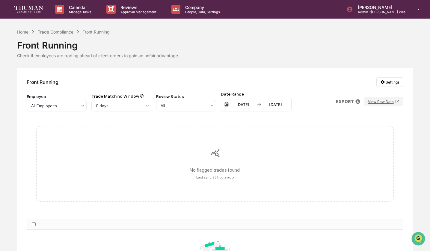
click at [50, 36] on div "Front Running" at bounding box center [214, 43] width 395 height 16
click at [48, 32] on div "Trade Compliance" at bounding box center [56, 31] width 36 height 5
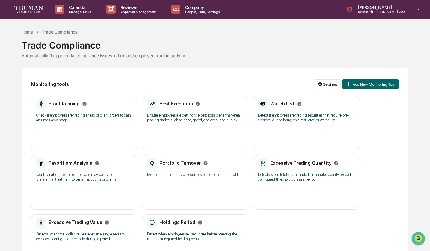
click at [173, 120] on p "Ensure employees are getting the best possible terms when placing trades, such …" at bounding box center [195, 118] width 96 height 10
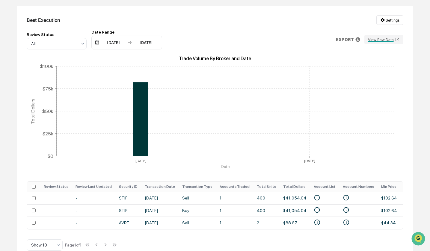
scroll to position [74, 0]
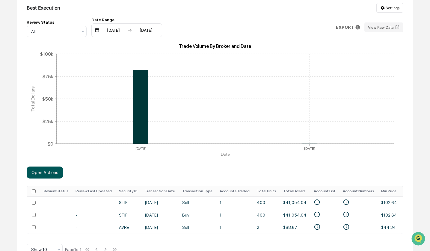
click at [45, 176] on button "Open Actions" at bounding box center [45, 172] width 36 height 12
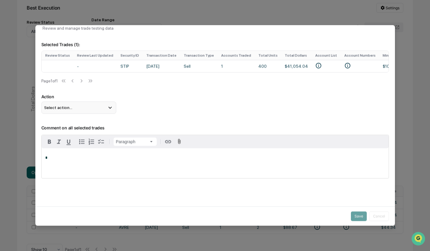
scroll to position [0, 0]
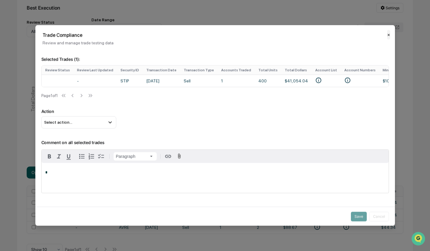
click at [388, 34] on button "✕" at bounding box center [388, 35] width 3 height 10
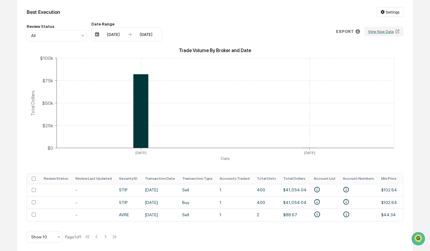
scroll to position [74, 0]
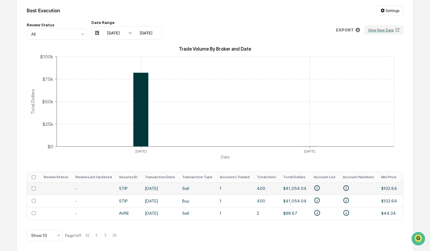
click at [49, 186] on td at bounding box center [56, 188] width 32 height 12
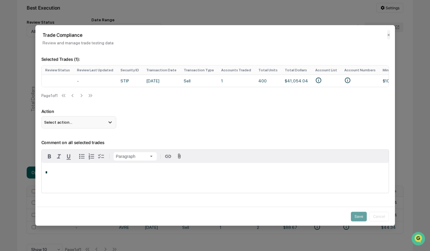
click at [83, 127] on div "Select action..." at bounding box center [78, 122] width 75 height 12
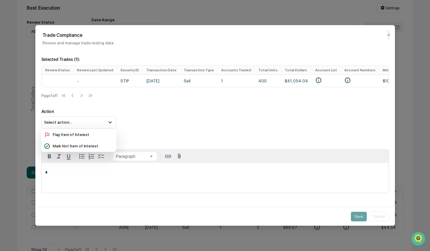
click at [132, 108] on div "Selected Trades ( 1 ): Review Status Review Last Updated Security ID Transactio…" at bounding box center [214, 88] width 347 height 79
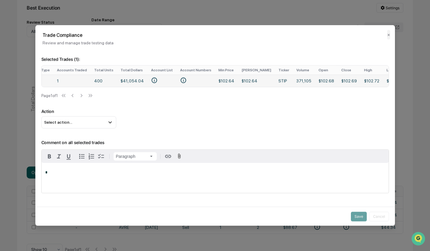
scroll to position [0, 240]
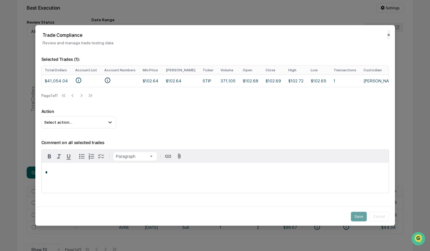
click at [388, 38] on button "✕" at bounding box center [388, 35] width 3 height 10
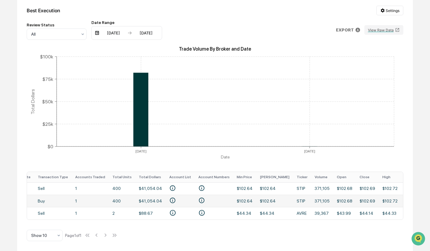
scroll to position [0, 145]
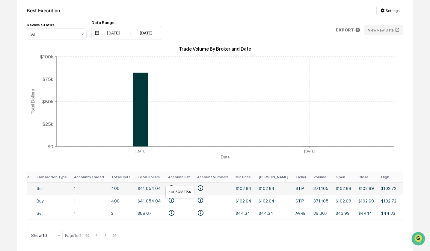
click at [199, 185] on icon "• 0032685354" at bounding box center [200, 188] width 7 height 7
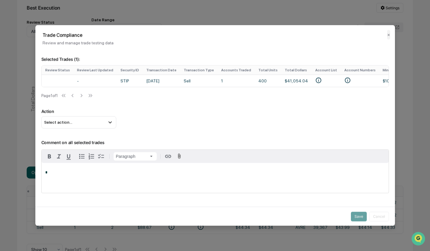
click at [390, 34] on div "Trade Compliance Review and manage trade testing data ✕" at bounding box center [214, 35] width 359 height 20
click at [389, 35] on button "✕" at bounding box center [388, 35] width 3 height 10
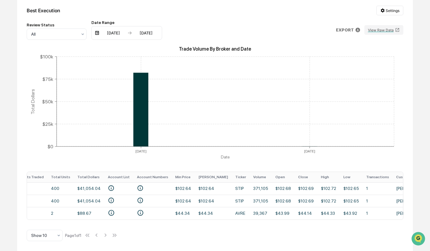
scroll to position [0, 206]
drag, startPoint x: 182, startPoint y: 219, endPoint x: 131, endPoint y: 220, distance: 50.6
click at [126, 220] on div "Best Execution Settings Review Status All Date Range 03/30/2025 09/30/2025 EXPO…" at bounding box center [214, 123] width 395 height 254
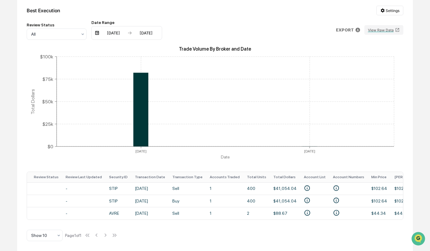
scroll to position [0, 0]
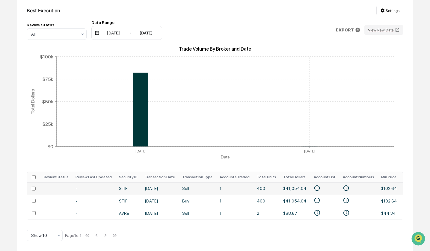
click at [55, 187] on td at bounding box center [56, 188] width 32 height 12
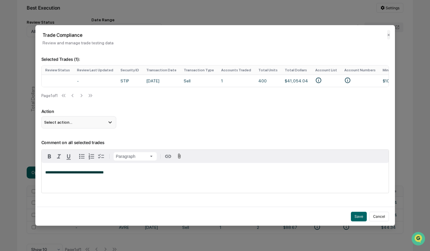
click at [78, 125] on div "Select action..." at bounding box center [78, 122] width 75 height 12
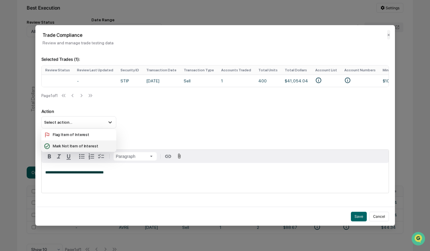
click at [75, 147] on div "Mark Not Item of Interest" at bounding box center [79, 146] width 70 height 7
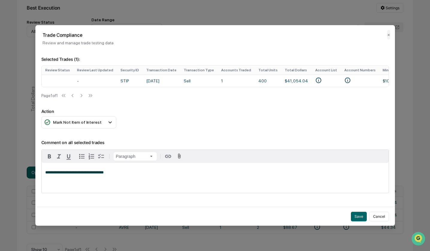
click at [193, 174] on p "**********" at bounding box center [214, 172] width 339 height 4
copy span "**********"
click at [360, 214] on button "Save" at bounding box center [359, 216] width 16 height 10
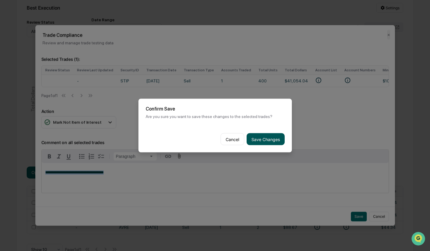
click at [268, 139] on button "Save Changes" at bounding box center [265, 139] width 38 height 12
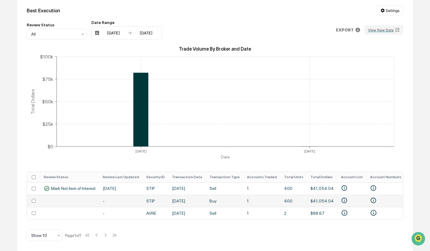
click at [48, 197] on td at bounding box center [69, 201] width 59 height 12
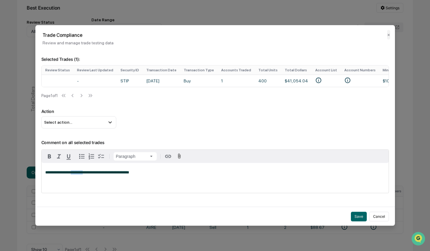
drag, startPoint x: 92, startPoint y: 176, endPoint x: 78, endPoint y: 175, distance: 14.4
click at [78, 174] on span "**********" at bounding box center [87, 172] width 84 height 4
click at [88, 120] on div "Select action..." at bounding box center [78, 122] width 75 height 12
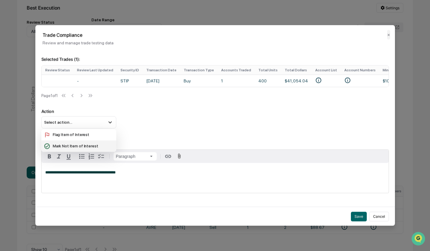
click at [76, 145] on div "Mark Not Item of Interest" at bounding box center [78, 145] width 75 height 11
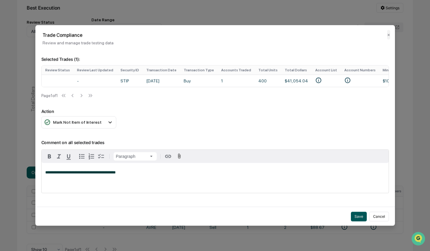
click at [354, 215] on button "Save" at bounding box center [359, 216] width 16 height 10
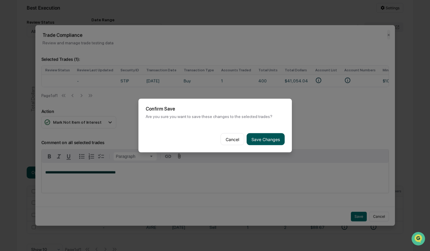
click at [259, 138] on button "Save Changes" at bounding box center [265, 139] width 38 height 12
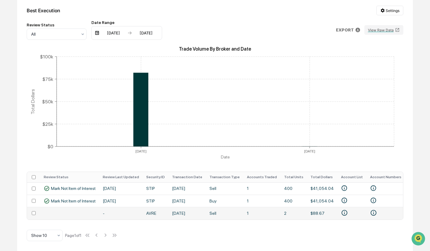
click at [137, 209] on td "-" at bounding box center [120, 213] width 43 height 12
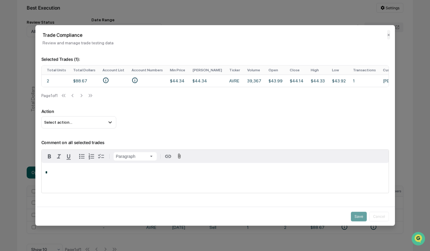
scroll to position [0, 231]
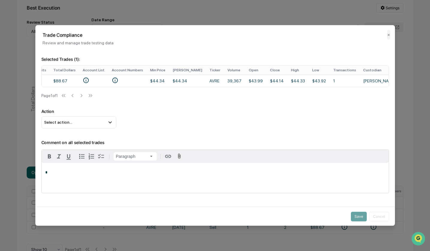
click at [84, 95] on div "Review Status Review Last Updated Security ID Transaction Date Transaction Type…" at bounding box center [214, 83] width 347 height 36
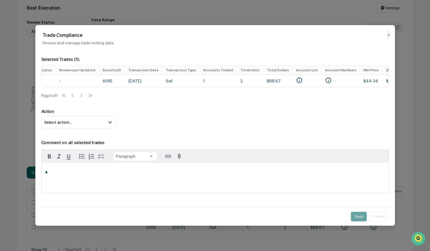
scroll to position [0, 0]
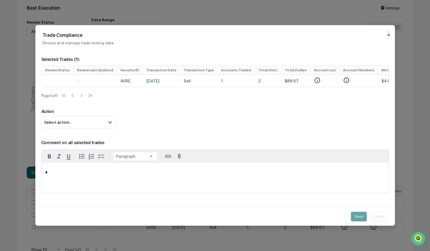
click at [389, 35] on button "✕" at bounding box center [388, 35] width 3 height 10
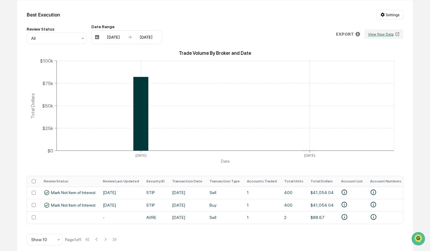
scroll to position [69, 0]
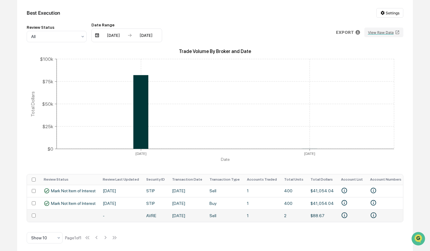
click at [79, 215] on td at bounding box center [69, 215] width 59 height 12
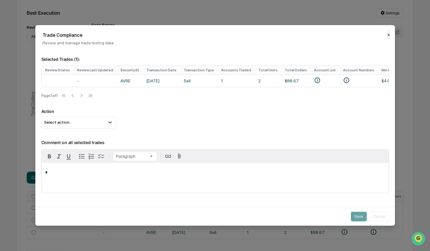
click at [388, 34] on button "✕" at bounding box center [388, 35] width 3 height 10
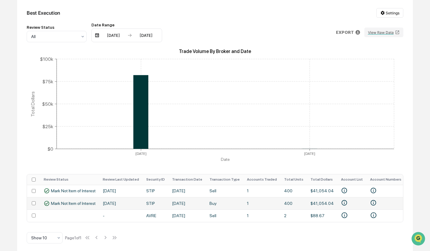
scroll to position [74, 0]
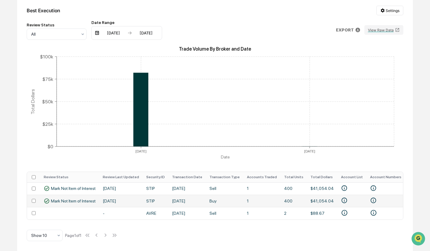
click at [91, 201] on span "Mark Not Item of Interest" at bounding box center [73, 200] width 45 height 5
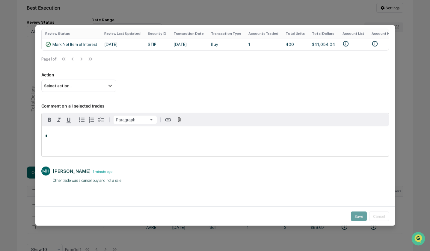
scroll to position [0, 0]
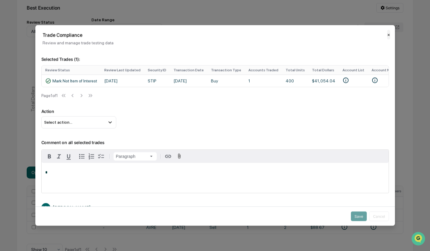
click at [388, 35] on button "✕" at bounding box center [388, 35] width 3 height 10
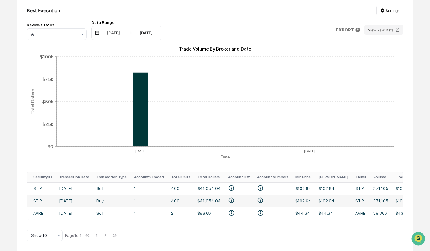
scroll to position [0, 117]
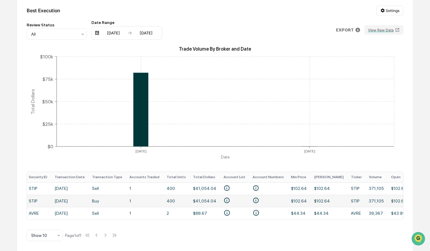
click at [48, 197] on td "STIP" at bounding box center [38, 201] width 26 height 12
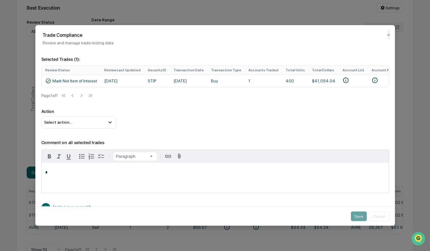
scroll to position [39, 0]
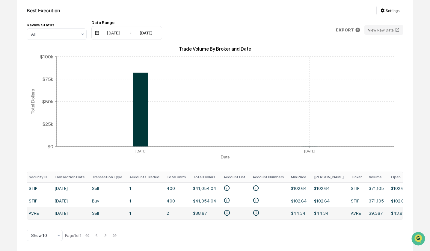
click at [115, 209] on td "Sell" at bounding box center [106, 213] width 37 height 12
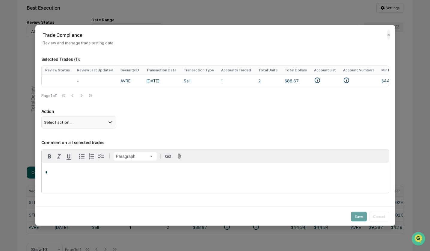
click at [106, 125] on div "Select action..." at bounding box center [78, 122] width 75 height 12
click at [174, 114] on p "Action" at bounding box center [214, 111] width 347 height 5
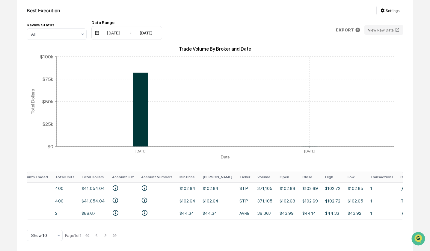
scroll to position [0, 229]
click at [96, 212] on td "$88.67" at bounding box center [92, 213] width 31 height 12
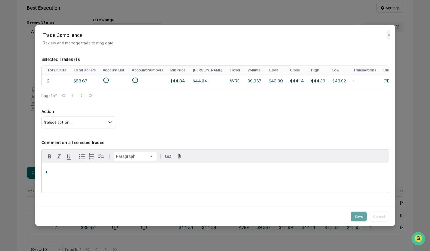
scroll to position [0, 231]
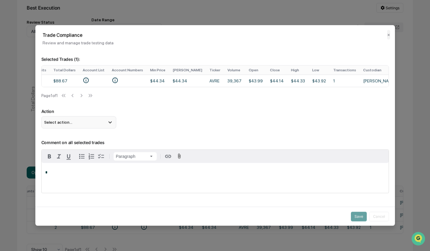
click at [78, 125] on div "Select action..." at bounding box center [78, 122] width 75 height 12
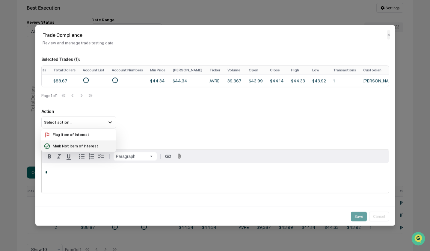
click at [71, 149] on div "Mark Not Item of Interest" at bounding box center [79, 146] width 70 height 7
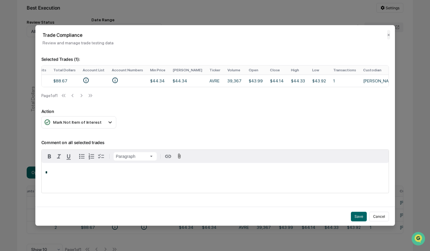
click at [69, 174] on p "*" at bounding box center [214, 172] width 339 height 4
click at [357, 214] on button "Save" at bounding box center [359, 216] width 16 height 10
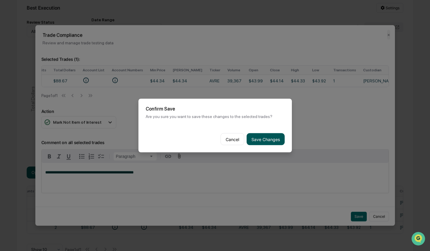
click at [262, 139] on button "Save Changes" at bounding box center [265, 139] width 38 height 12
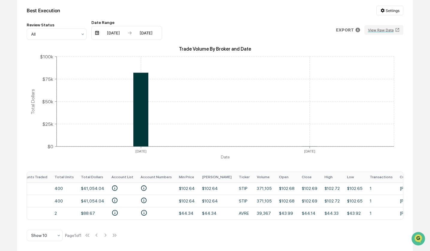
scroll to position [0, 0]
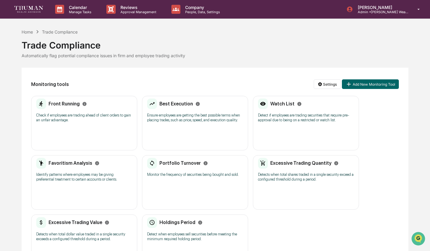
click at [31, 37] on div "Trade Compliance" at bounding box center [215, 43] width 387 height 16
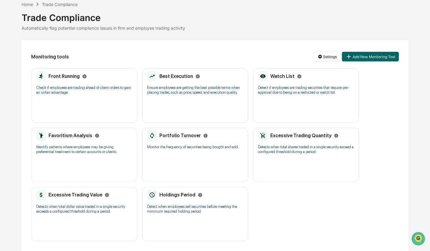
scroll to position [5, 0]
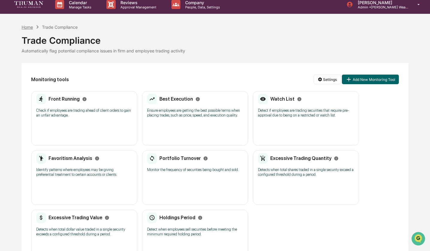
click at [29, 28] on div "Home" at bounding box center [27, 27] width 11 height 5
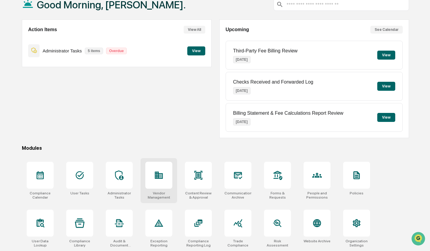
scroll to position [40, 0]
click at [123, 178] on icon at bounding box center [119, 175] width 10 height 10
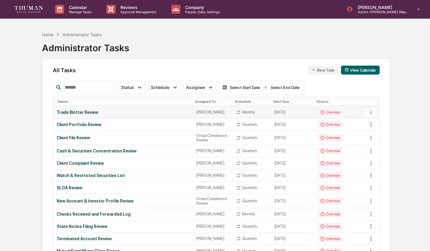
click at [128, 115] on div "Trade Blotter Review" at bounding box center [123, 112] width 132 height 5
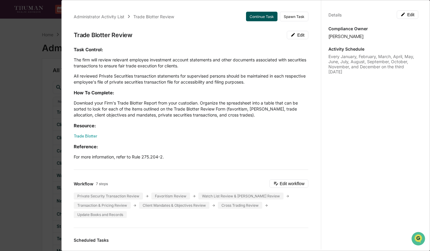
click at [269, 19] on button "Continue Task" at bounding box center [261, 17] width 31 height 10
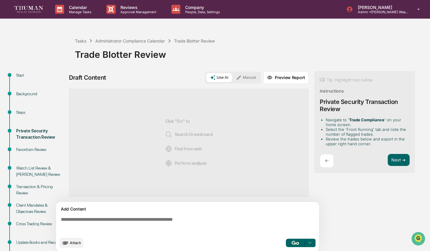
scroll to position [31, 0]
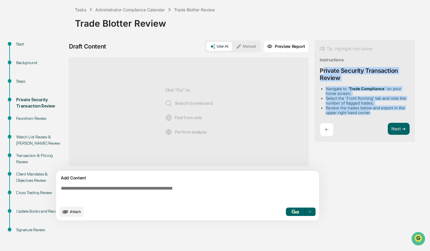
drag, startPoint x: 321, startPoint y: 71, endPoint x: 368, endPoint y: 112, distance: 61.7
click at [368, 112] on div "Tip: Highlight text below Instructions Private Security Transaction Review Navi…" at bounding box center [364, 91] width 100 height 102
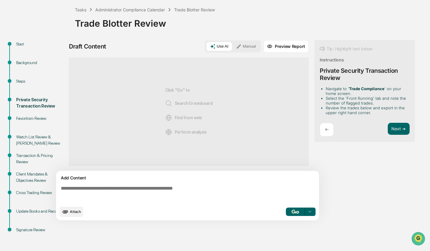
click at [362, 111] on li "Review the trades below and export in the upper right hand corner." at bounding box center [365, 110] width 81 height 10
click at [35, 141] on div "Watch List Review & [PERSON_NAME] Review" at bounding box center [40, 140] width 49 height 13
click at [32, 117] on div "Favoritism Review" at bounding box center [40, 118] width 49 height 6
click at [399, 131] on button "Next ➔" at bounding box center [398, 129] width 22 height 12
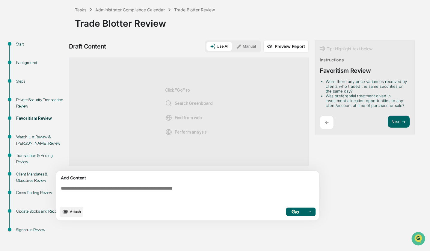
click at [367, 89] on li "Were there any price variances received by clients who traded the same securiti…" at bounding box center [365, 86] width 81 height 14
click at [375, 101] on li "Was preferential treatment given in investment allocation opportunities to any …" at bounding box center [365, 100] width 81 height 14
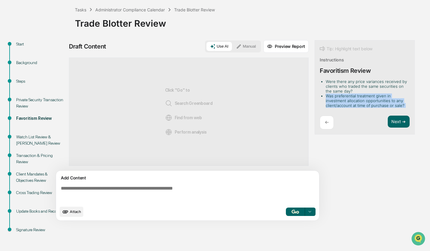
click at [375, 101] on li "Was preferential treatment given in investment allocation opportunities to any …" at bounding box center [365, 100] width 81 height 14
click at [403, 122] on button "Next ➔" at bounding box center [398, 122] width 22 height 12
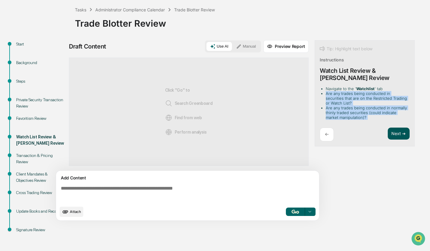
click at [399, 134] on button "Next ➔" at bounding box center [398, 134] width 22 height 12
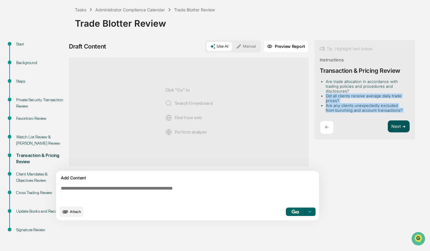
click at [401, 125] on button "Next ➔" at bounding box center [398, 126] width 22 height 12
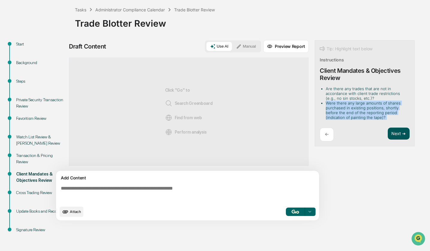
click at [400, 136] on button "Next ➔" at bounding box center [398, 134] width 22 height 12
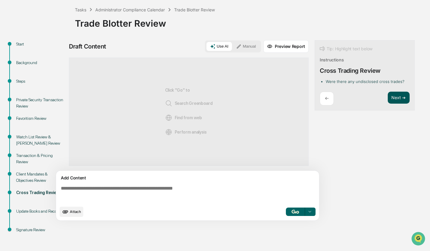
click at [402, 97] on button "Next ➔" at bounding box center [398, 98] width 22 height 12
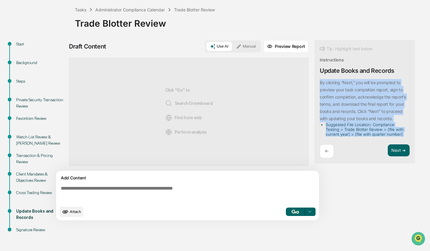
scroll to position [0, 0]
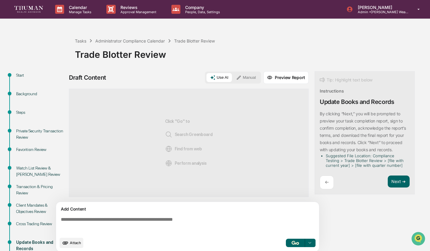
click at [37, 136] on div "Private Security Transaction Review" at bounding box center [40, 134] width 49 height 13
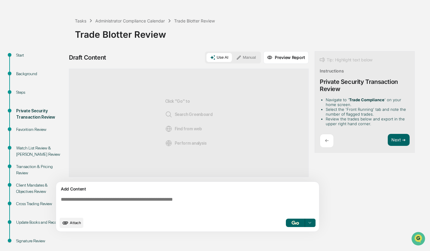
scroll to position [31, 0]
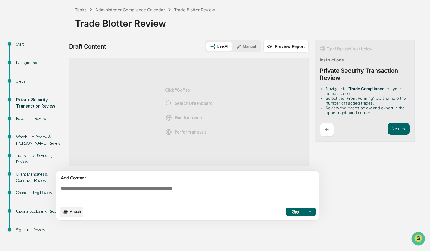
click at [148, 193] on textarea at bounding box center [188, 194] width 260 height 22
click at [404, 133] on button "Next ➔" at bounding box center [398, 129] width 22 height 12
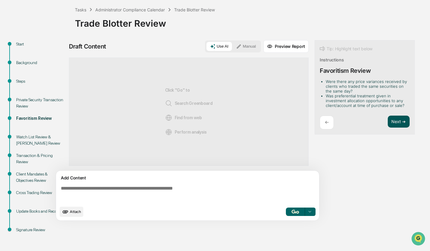
click at [404, 133] on div "Tip: Highlight text below Instructions Favoritism Review Were there any price v…" at bounding box center [364, 87] width 100 height 95
click at [393, 124] on button "Next ➔" at bounding box center [398, 122] width 22 height 12
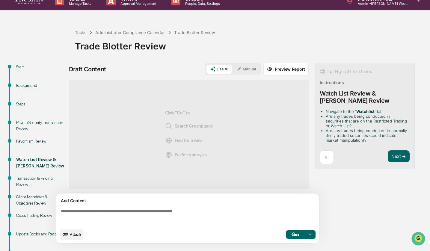
scroll to position [0, 0]
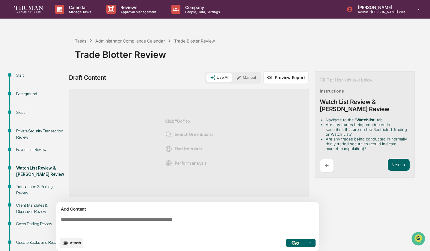
click at [84, 42] on div "Tasks" at bounding box center [80, 40] width 11 height 5
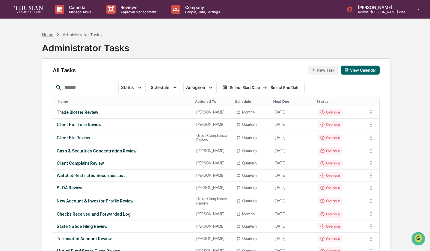
click at [49, 34] on div "Home" at bounding box center [47, 34] width 11 height 5
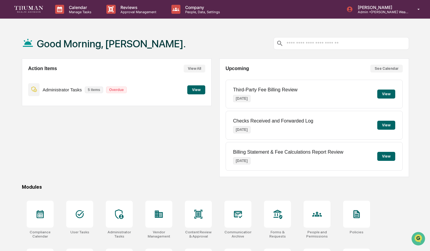
scroll to position [40, 0]
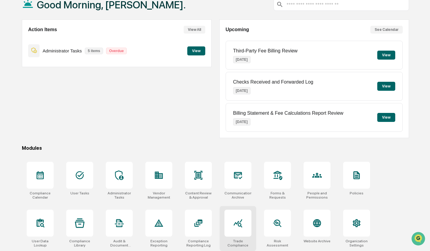
click at [237, 230] on div at bounding box center [237, 223] width 27 height 27
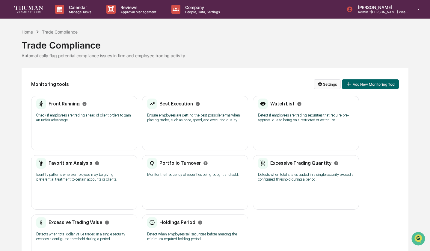
click at [325, 84] on html "Calendar Manage Tasks Reviews Approval Management Company People, Data, Setting…" at bounding box center [215, 125] width 430 height 251
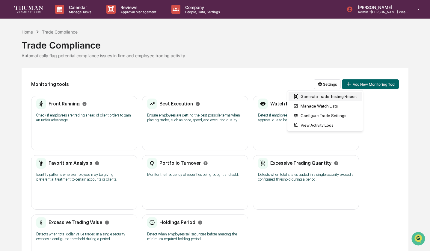
click at [319, 100] on div "Generate Trade Testing Report" at bounding box center [324, 97] width 73 height 10
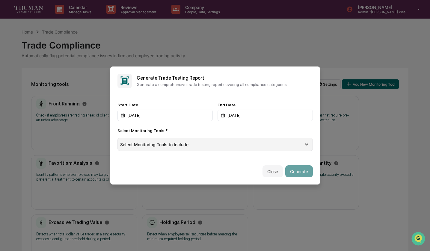
click at [239, 147] on div "Select Monitoring Tools to Include" at bounding box center [211, 144] width 183 height 5
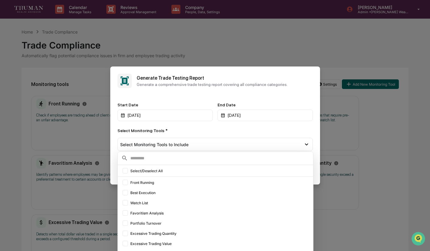
click at [266, 135] on div "Select Monitoring Tools * Select Monitoring Tools to Include Select/Deselect Al…" at bounding box center [214, 139] width 195 height 23
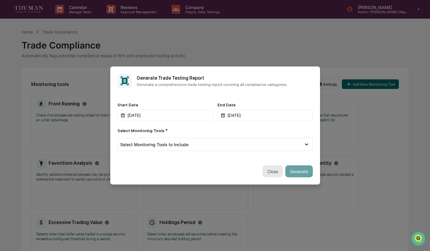
click at [272, 175] on button "Close" at bounding box center [272, 171] width 20 height 12
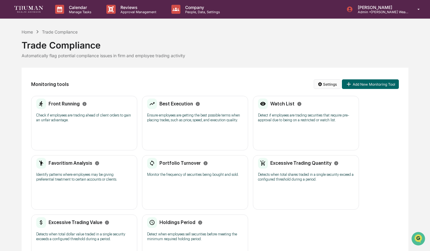
click at [324, 86] on html "Calendar Manage Tasks Reviews Approval Management Company People, Data, Setting…" at bounding box center [215, 125] width 430 height 251
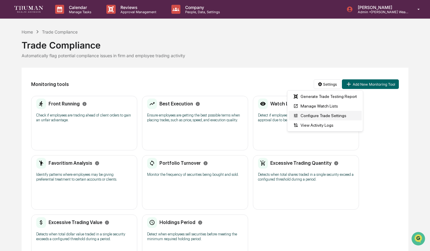
click at [325, 118] on div "Configure Trade Settings" at bounding box center [324, 116] width 73 height 10
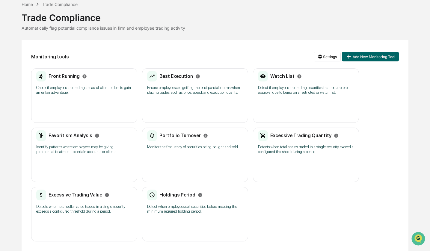
click at [191, 145] on p "Monitor the frequency of securities being bought and sold." at bounding box center [195, 147] width 96 height 5
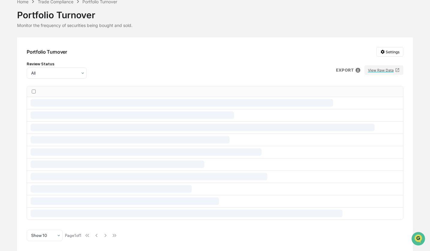
scroll to position [15, 0]
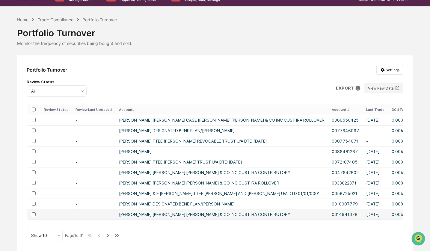
drag, startPoint x: 178, startPoint y: 219, endPoint x: 269, endPoint y: 214, distance: 91.8
click at [270, 215] on div "Review Status Review Last Updated Account Account # Last Trade 30d Turnover % 9…" at bounding box center [215, 162] width 376 height 116
click at [67, 91] on div at bounding box center [54, 91] width 46 height 6
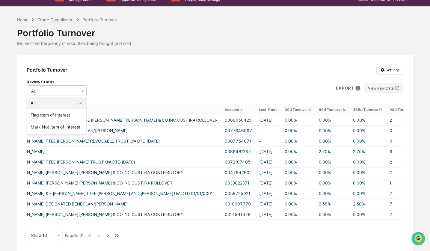
scroll to position [0, 112]
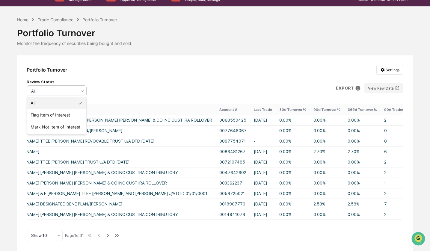
click at [250, 107] on th "Last Trade" at bounding box center [262, 109] width 25 height 10
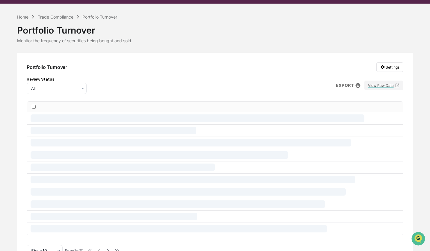
scroll to position [0, 0]
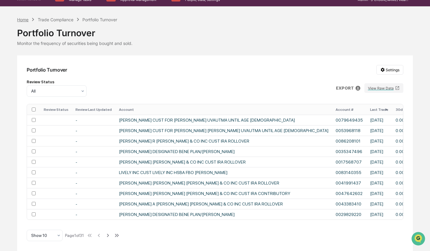
click at [27, 17] on div "Home" at bounding box center [22, 19] width 11 height 5
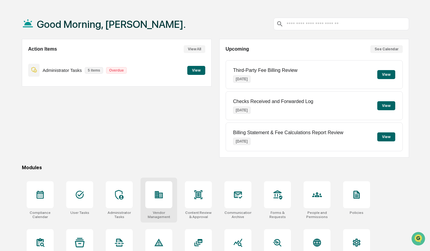
scroll to position [28, 0]
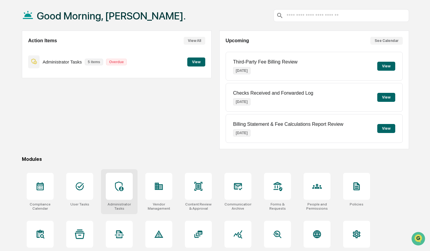
click at [118, 198] on div at bounding box center [119, 186] width 27 height 27
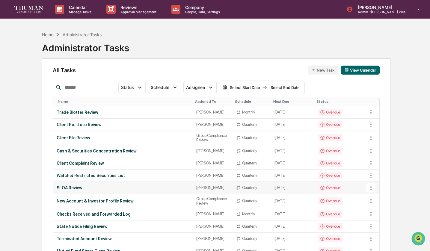
click at [160, 194] on td "SLOA Review" at bounding box center [122, 188] width 139 height 12
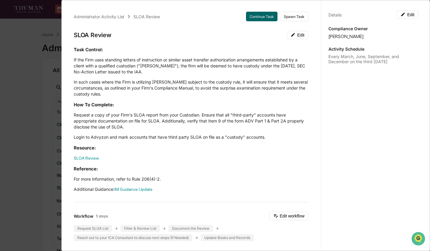
scroll to position [14, 0]
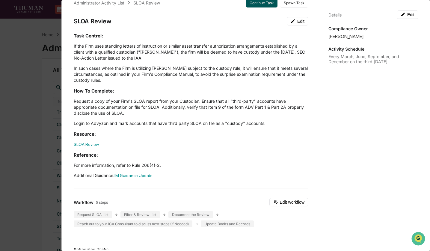
click at [263, 1] on button "Continue Task" at bounding box center [261, 3] width 31 height 10
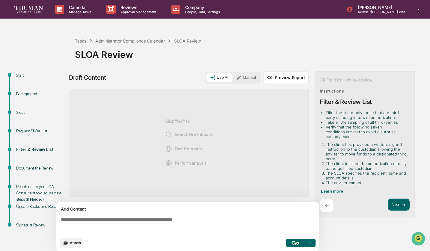
scroll to position [4, 0]
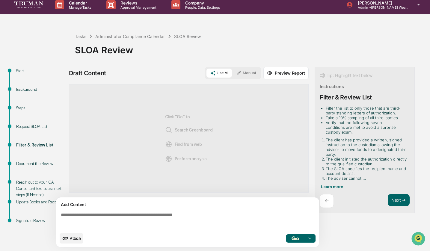
click at [27, 89] on div "Background" at bounding box center [40, 89] width 49 height 6
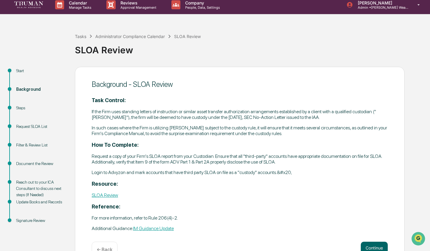
click at [28, 109] on div "Steps" at bounding box center [40, 108] width 49 height 6
click at [22, 111] on div "Steps" at bounding box center [40, 108] width 49 height 6
click at [18, 109] on div "Steps" at bounding box center [40, 108] width 49 height 6
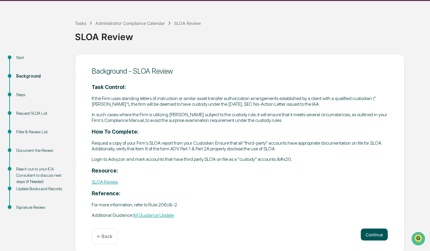
click at [371, 232] on button "Continue" at bounding box center [373, 234] width 27 height 12
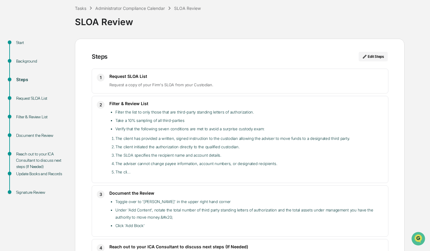
scroll to position [43, 0]
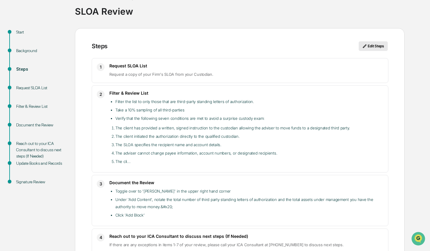
click at [380, 46] on button "Edit Steps" at bounding box center [372, 46] width 29 height 10
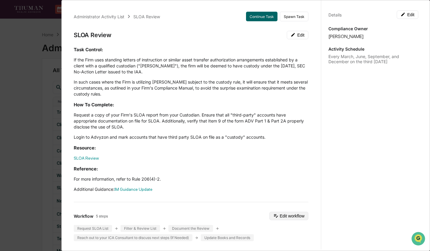
scroll to position [21, 0]
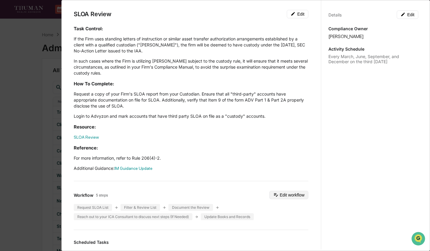
click at [283, 195] on button "Edit workflow" at bounding box center [288, 195] width 39 height 8
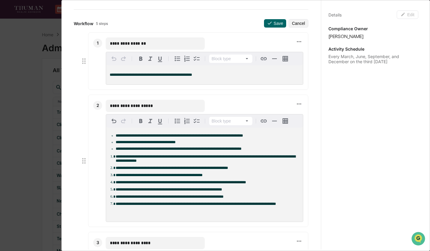
scroll to position [176, 0]
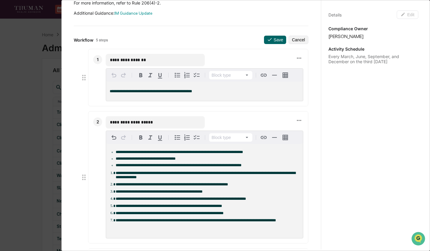
click at [215, 92] on p "**********" at bounding box center [204, 91] width 189 height 4
click at [113, 57] on input "**********" at bounding box center [155, 60] width 90 height 6
type input "**********"
click at [211, 95] on div "**********" at bounding box center [204, 91] width 197 height 19
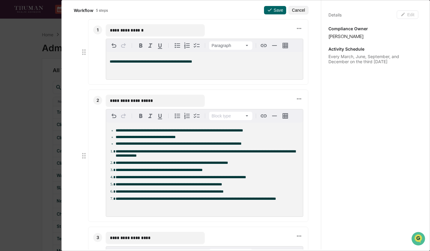
scroll to position [0, 0]
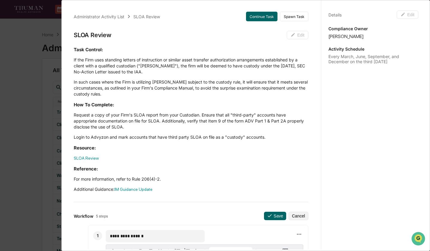
click at [43, 123] on div "Administrator Activity List SLOA Review Continue Task Spawn Task SLOA Review Ed…" at bounding box center [215, 125] width 430 height 251
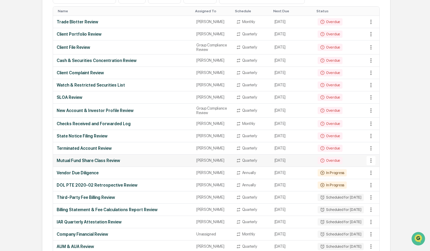
scroll to position [89, 0]
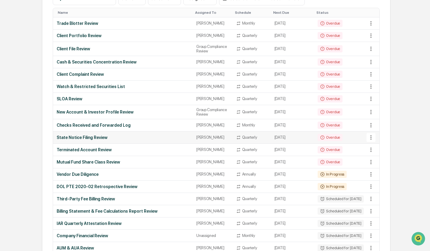
click at [124, 140] on div "State Notice Filing Review" at bounding box center [123, 137] width 132 height 5
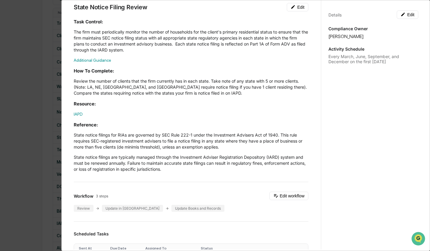
scroll to position [0, 0]
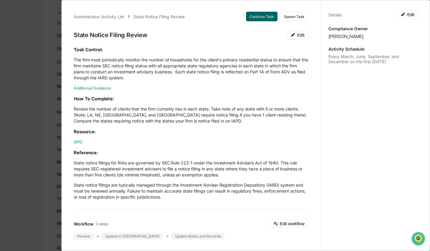
click at [116, 109] on p "Review the number of clients that the firm currently has in each state. Take no…" at bounding box center [191, 115] width 234 height 18
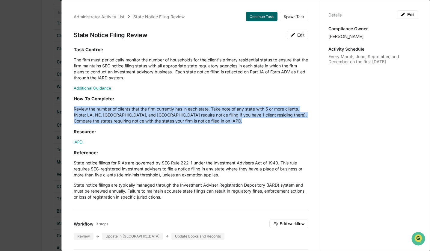
click at [116, 109] on p "Review the number of clients that the firm currently has in each state. Take no…" at bounding box center [191, 115] width 234 height 18
click at [87, 125] on div "Task Control: The firm must periodically monitor the number of households for t…" at bounding box center [191, 123] width 234 height 154
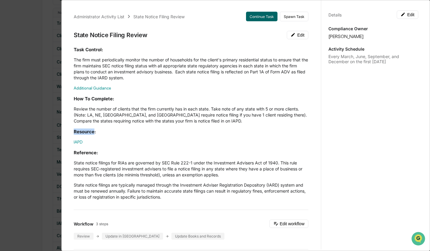
click at [87, 125] on div "Task Control: The firm must periodically monitor the number of households for t…" at bounding box center [191, 123] width 234 height 154
click at [136, 112] on p "Review the number of clients that the firm currently has in each state. Take no…" at bounding box center [191, 115] width 234 height 18
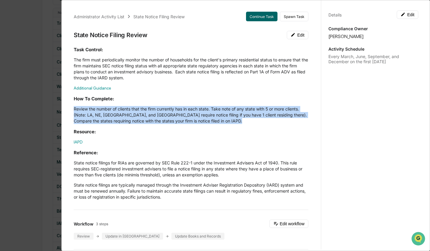
drag, startPoint x: 136, startPoint y: 112, endPoint x: 143, endPoint y: 107, distance: 8.6
click at [137, 112] on p "Review the number of clients that the firm currently has in each state. Take no…" at bounding box center [191, 115] width 234 height 18
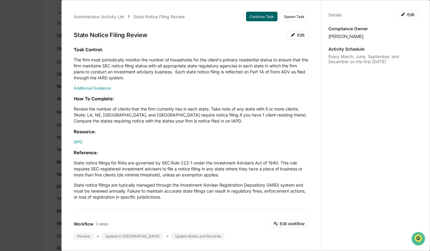
click at [28, 143] on div "Administrator Activity List State Notice Filing Review Continue Task Spawn Task…" at bounding box center [215, 125] width 430 height 251
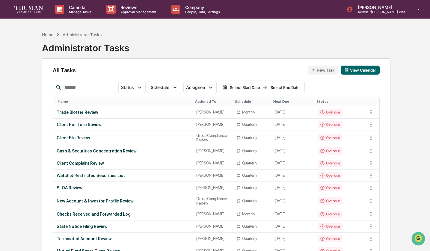
click at [31, 9] on img at bounding box center [28, 9] width 29 height 6
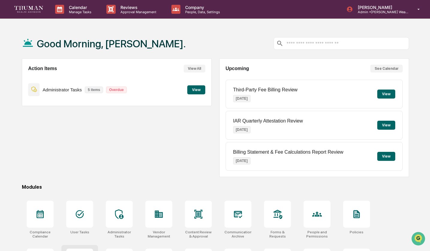
scroll to position [40, 0]
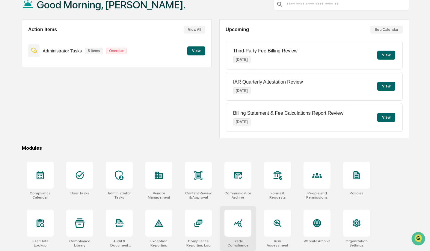
click at [228, 224] on div at bounding box center [237, 223] width 27 height 27
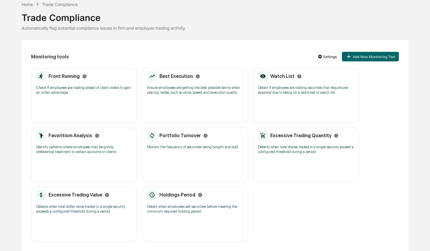
click at [101, 145] on p "Identify patterns where employees may be giving preferential treatment to certa…" at bounding box center [84, 150] width 96 height 10
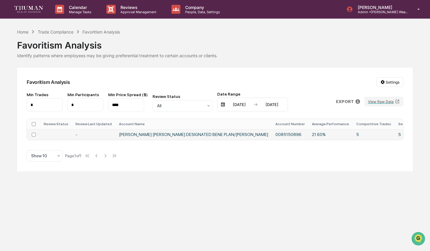
click at [145, 132] on td "[PERSON_NAME] [PERSON_NAME] DESIGNATED BENE PLAN/[PERSON_NAME]" at bounding box center [193, 134] width 156 height 10
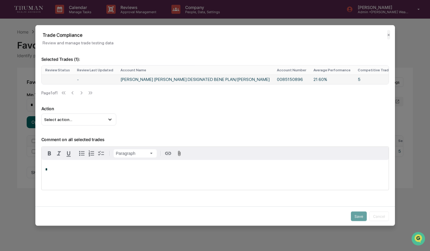
click at [273, 81] on td "0085150896" at bounding box center [291, 80] width 37 height 10
click at [387, 36] on button "✕" at bounding box center [388, 35] width 3 height 10
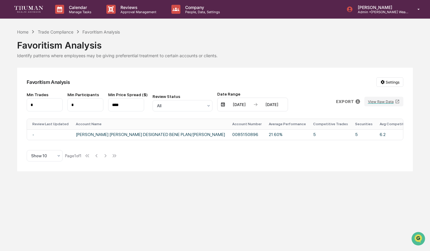
scroll to position [0, 57]
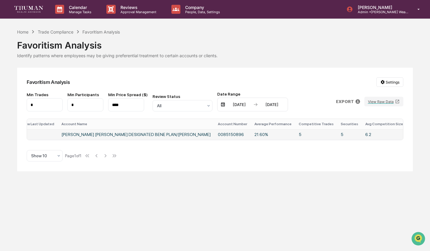
click at [361, 135] on td "6.2" at bounding box center [383, 134] width 45 height 10
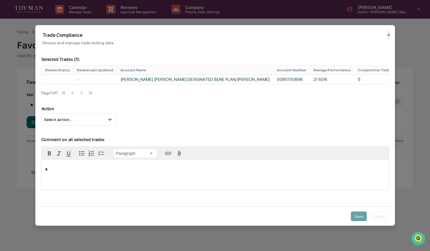
click at [387, 35] on button "✕" at bounding box center [388, 35] width 3 height 10
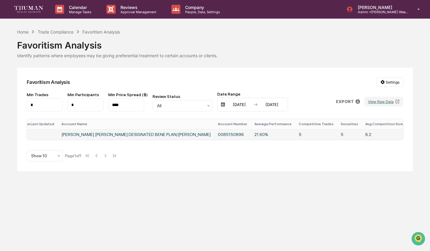
click at [162, 137] on td "[PERSON_NAME] [PERSON_NAME] DESIGNATED BENE PLAN/[PERSON_NAME]" at bounding box center [136, 134] width 156 height 10
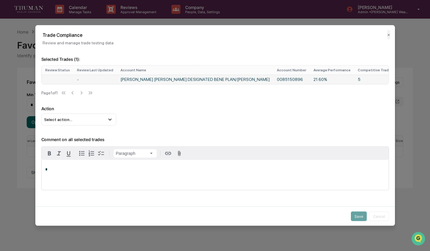
click at [108, 79] on td "-" at bounding box center [94, 80] width 43 height 10
click at [168, 83] on td "[PERSON_NAME] [PERSON_NAME] DESIGNATED BENE PLAN/[PERSON_NAME]" at bounding box center [195, 80] width 156 height 10
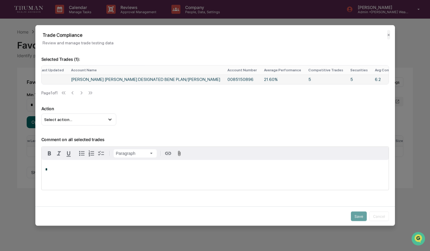
scroll to position [0, 73]
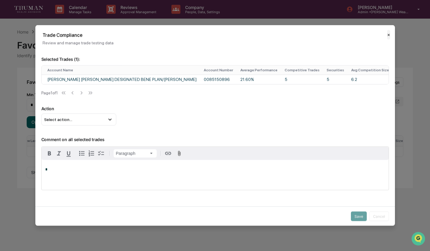
click at [388, 37] on button "✕" at bounding box center [388, 35] width 3 height 10
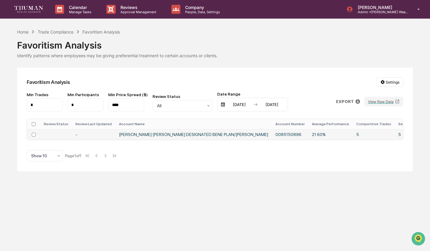
scroll to position [0, 0]
click at [352, 134] on td "5" at bounding box center [373, 134] width 42 height 10
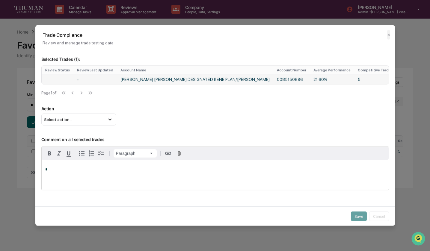
scroll to position [0, 73]
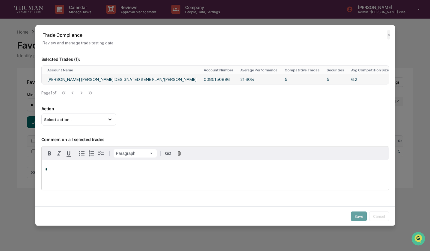
click at [323, 81] on td "5" at bounding box center [335, 80] width 25 height 10
click at [281, 80] on td "5" at bounding box center [302, 80] width 42 height 10
click at [323, 81] on td "5" at bounding box center [335, 80] width 25 height 10
click at [347, 83] on td "6.2" at bounding box center [369, 80] width 45 height 10
click at [388, 36] on button "✕" at bounding box center [388, 35] width 3 height 10
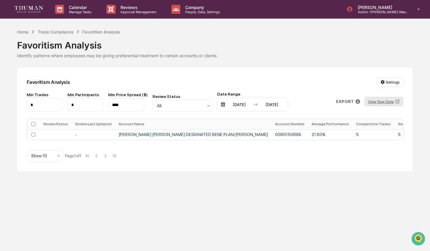
click at [381, 104] on button "View Raw Data" at bounding box center [383, 102] width 39 height 10
click at [206, 136] on td "LAUREN ANNA HOWARD DESIGNATED BENE PLAN/TOD" at bounding box center [193, 134] width 156 height 10
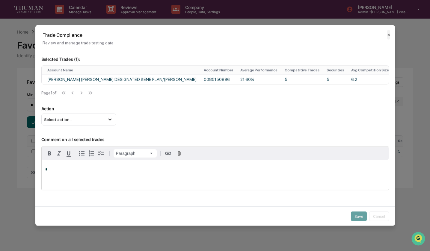
click at [389, 35] on button "✕" at bounding box center [388, 35] width 3 height 10
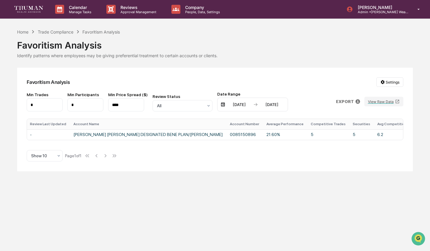
scroll to position [0, 57]
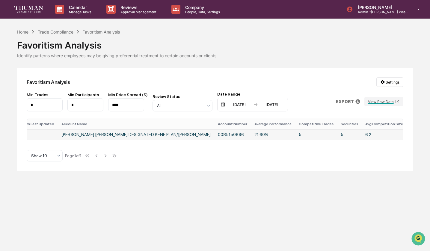
click at [166, 135] on td "LAUREN ANNA HOWARD DESIGNATED BENE PLAN/TOD" at bounding box center [136, 134] width 156 height 10
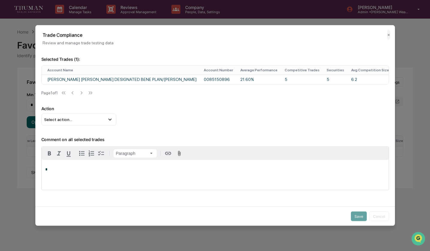
scroll to position [0, 0]
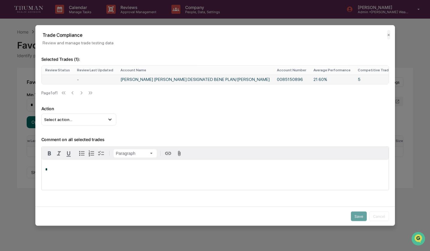
click at [124, 77] on td "LAUREN ANNA HOWARD DESIGNATED BENE PLAN/TOD" at bounding box center [195, 80] width 156 height 10
click at [163, 79] on td "LAUREN ANNA HOWARD DESIGNATED BENE PLAN/TOD" at bounding box center [195, 80] width 156 height 10
click at [132, 80] on td "LAUREN ANNA HOWARD DESIGNATED BENE PLAN/TOD" at bounding box center [195, 80] width 156 height 10
click at [114, 78] on td "-" at bounding box center [94, 80] width 43 height 10
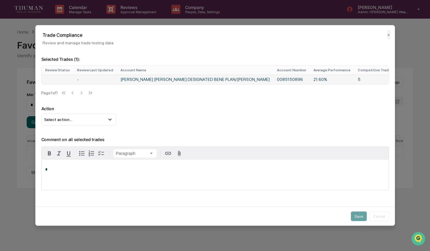
click at [114, 78] on td "-" at bounding box center [94, 80] width 43 height 10
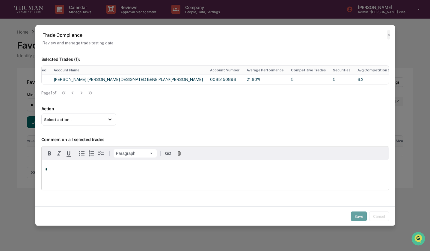
scroll to position [0, 73]
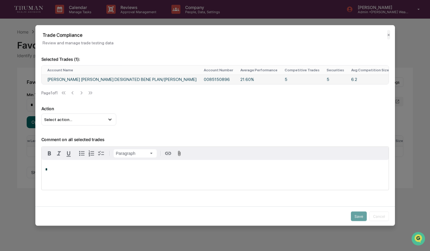
click at [281, 81] on td "5" at bounding box center [302, 80] width 42 height 10
click at [388, 36] on button "✕" at bounding box center [388, 35] width 3 height 10
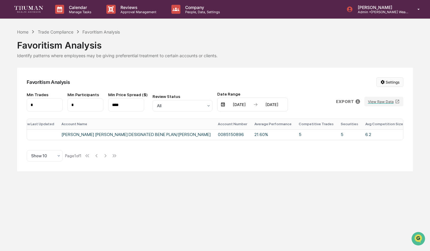
click at [396, 82] on html "Calendar Manage Tasks Reviews Approval Management Company People, Data, Setting…" at bounding box center [215, 125] width 430 height 251
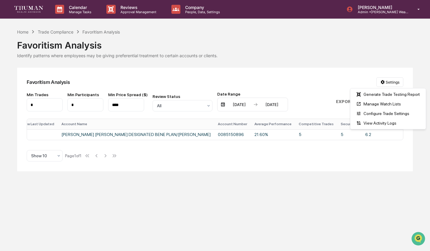
click at [335, 82] on html "Calendar Manage Tasks Reviews Approval Management Company People, Data, Setting…" at bounding box center [215, 125] width 430 height 251
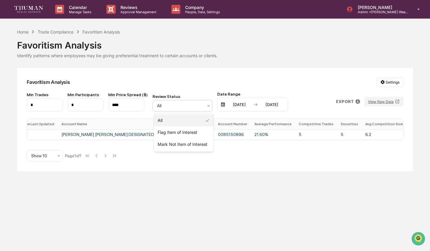
click at [185, 107] on div at bounding box center [180, 106] width 46 height 6
click at [187, 87] on div "Favoritism Analysis Settings Min Trades * Min Participants * Min Price Spread (…" at bounding box center [214, 120] width 395 height 104
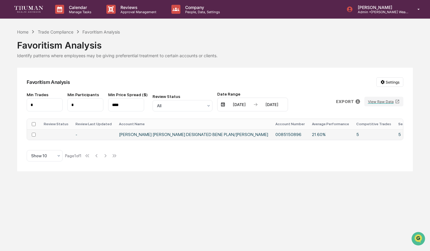
click at [105, 134] on td "-" at bounding box center [93, 134] width 43 height 10
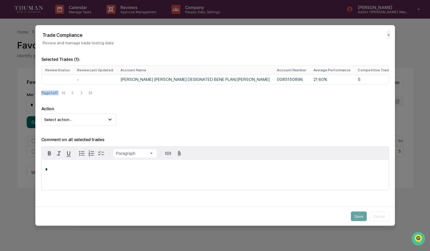
drag, startPoint x: 173, startPoint y: 87, endPoint x: 106, endPoint y: 93, distance: 67.3
click at [105, 93] on div "Review Status Review Last Updated Account Name Account Number Average Performan…" at bounding box center [214, 82] width 347 height 34
click at [387, 36] on button "✕" at bounding box center [388, 35] width 3 height 10
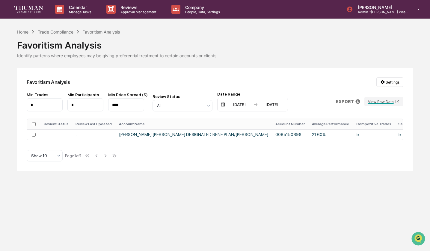
click at [59, 31] on div "Trade Compliance" at bounding box center [56, 31] width 36 height 5
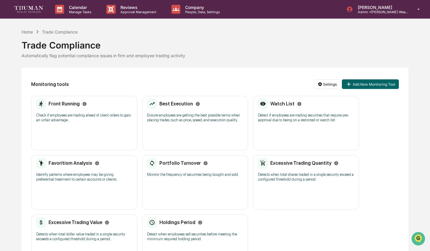
scroll to position [37, 0]
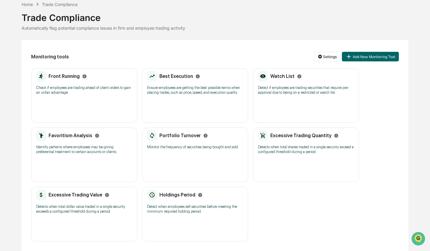
click at [289, 74] on div "Watch List Detect if employees are trading securities that require pre-approval…" at bounding box center [306, 85] width 96 height 28
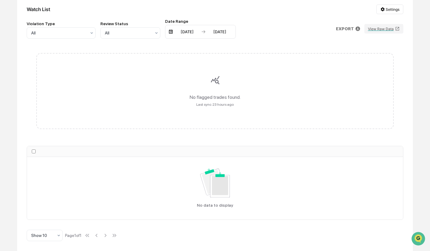
scroll to position [11, 0]
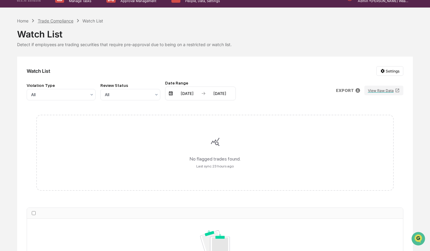
click at [53, 22] on div "Trade Compliance" at bounding box center [56, 20] width 36 height 5
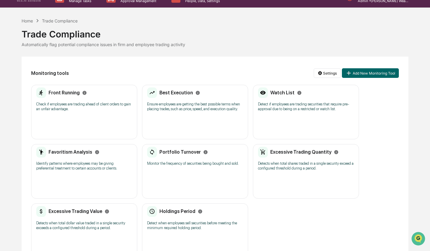
click at [91, 180] on div "Favoritism Analysis Identify patterns where employees may be giving preferentia…" at bounding box center [84, 171] width 106 height 54
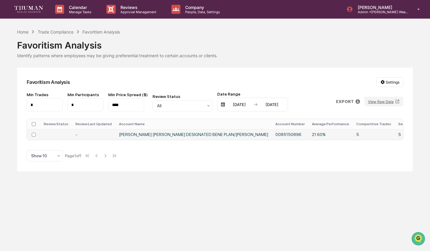
click at [154, 139] on td "LAUREN ANNA HOWARD DESIGNATED BENE PLAN/TOD" at bounding box center [193, 134] width 156 height 10
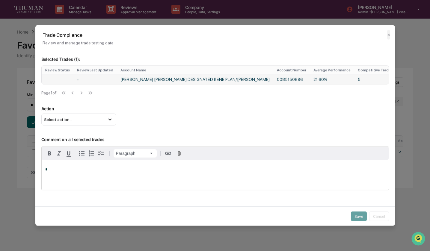
click at [207, 77] on td "LAUREN ANNA HOWARD DESIGNATED BENE PLAN/TOD" at bounding box center [195, 80] width 156 height 10
click at [118, 172] on p "*" at bounding box center [214, 169] width 339 height 4
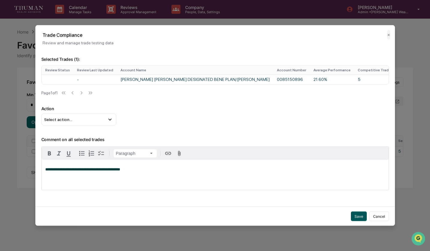
click at [362, 216] on button "Save" at bounding box center [359, 216] width 16 height 10
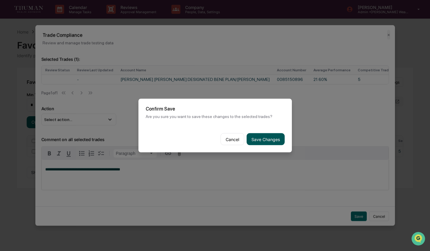
click at [257, 139] on button "Save Changes" at bounding box center [265, 139] width 38 height 12
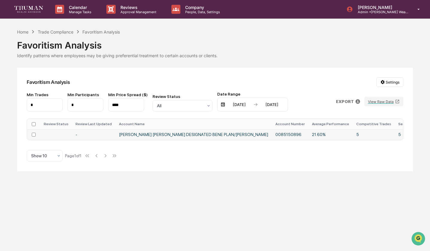
click at [61, 134] on td at bounding box center [56, 134] width 32 height 10
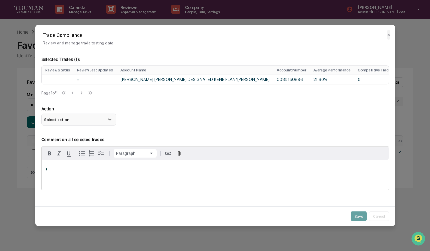
click at [60, 122] on span "Select action..." at bounding box center [58, 119] width 28 height 5
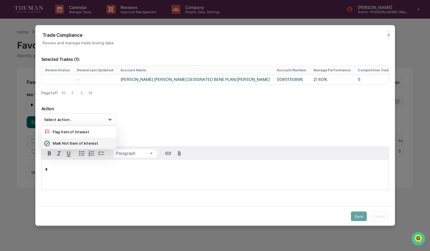
click at [62, 145] on div "Mark Not Item of Interest" at bounding box center [79, 143] width 70 height 7
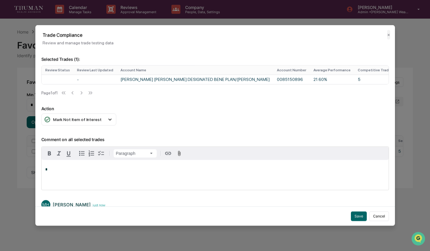
scroll to position [14, 0]
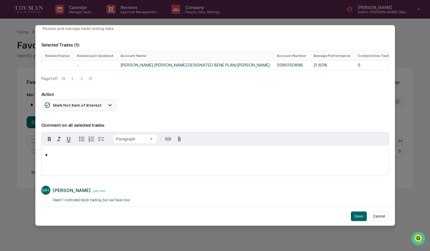
click at [92, 108] on div "Mark Not Item of Interest" at bounding box center [72, 105] width 57 height 7
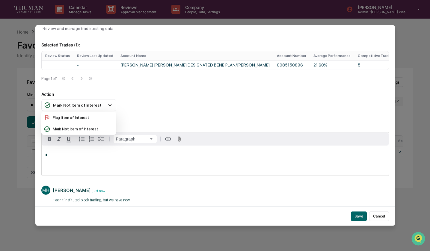
click at [163, 111] on div "Action Mark Not Item of Interest Flag Item of Interest Mark Not Item of Interest" at bounding box center [214, 101] width 347 height 19
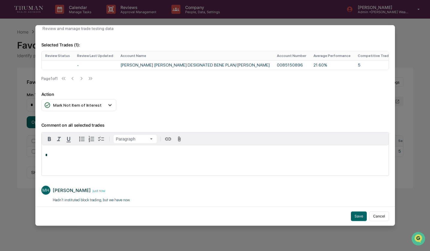
scroll to position [37, 0]
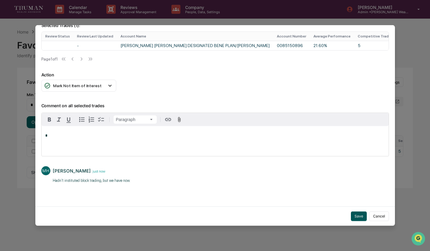
click at [358, 217] on button "Save" at bounding box center [359, 216] width 16 height 10
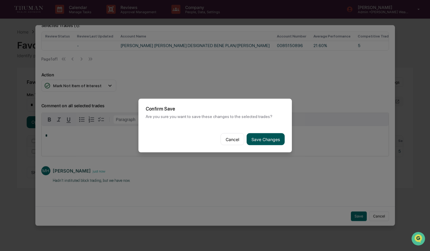
click at [273, 138] on button "Save Changes" at bounding box center [265, 139] width 38 height 12
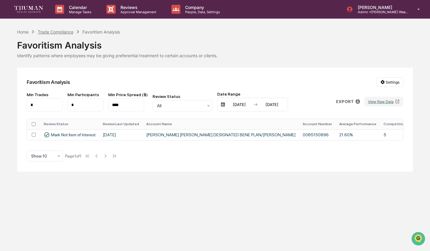
click at [46, 34] on div "Trade Compliance" at bounding box center [56, 31] width 36 height 5
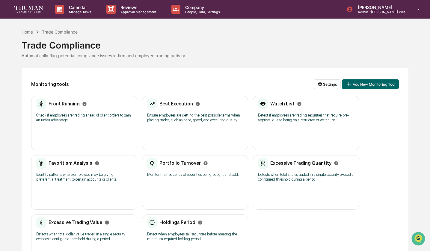
scroll to position [33, 0]
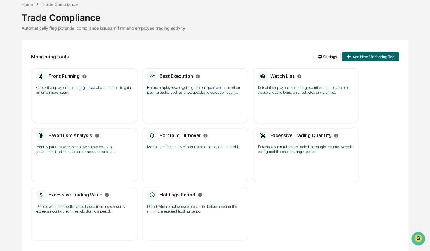
click at [285, 99] on div "Watch List Detect if employees are trading securities that require pre-approval…" at bounding box center [306, 95] width 106 height 54
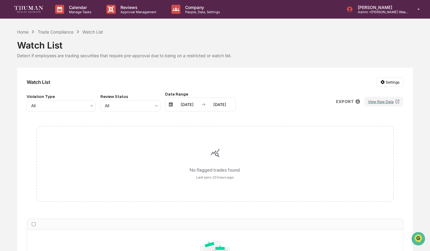
click at [84, 57] on div "Detect if employees are trading securities that require pre-approval due to bei…" at bounding box center [214, 55] width 395 height 5
click at [49, 32] on div "Trade Compliance" at bounding box center [56, 31] width 36 height 5
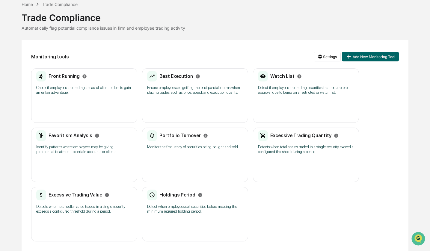
click at [180, 145] on p "Monitor the frequency of securities being bought and sold." at bounding box center [195, 147] width 96 height 5
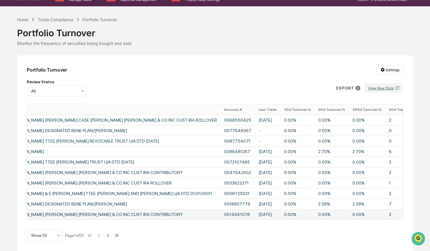
scroll to position [0, 106]
click at [111, 236] on icon at bounding box center [107, 235] width 7 height 7
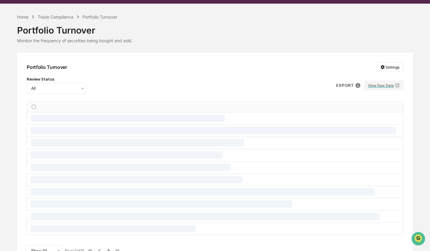
scroll to position [0, 0]
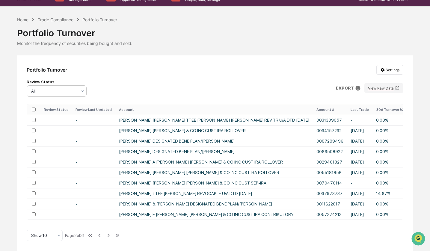
click at [73, 90] on div at bounding box center [54, 91] width 46 height 6
click at [112, 81] on div "Review Status All EXPORT View Raw Data" at bounding box center [215, 87] width 376 height 17
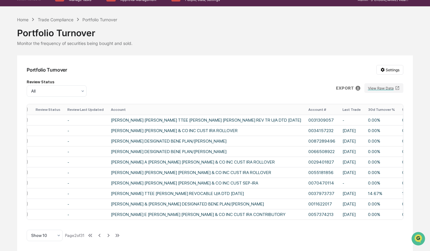
scroll to position [0, 5]
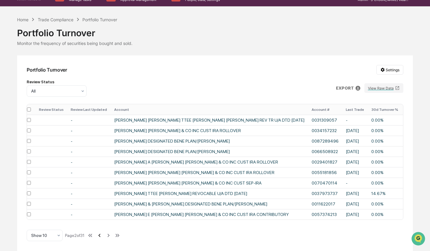
click at [103, 236] on icon at bounding box center [99, 235] width 7 height 7
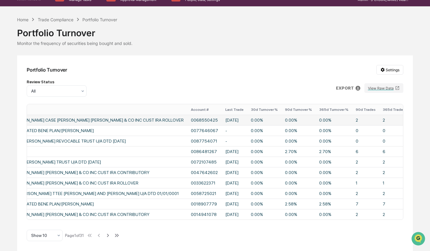
scroll to position [0, 187]
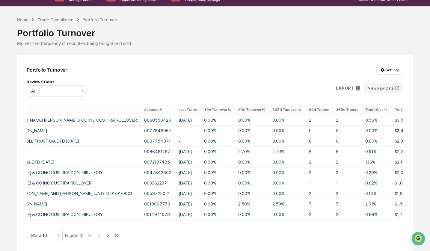
click at [56, 237] on icon at bounding box center [58, 235] width 5 height 5
click at [51, 221] on div "Show 100" at bounding box center [44, 220] width 35 height 12
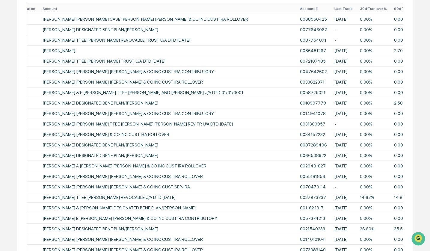
scroll to position [0, 0]
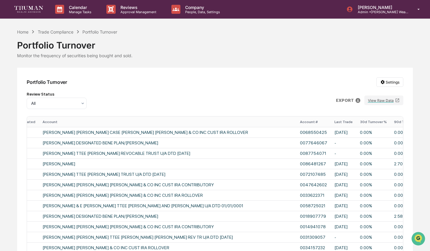
click at [330, 120] on th "Last Trade" at bounding box center [342, 121] width 25 height 10
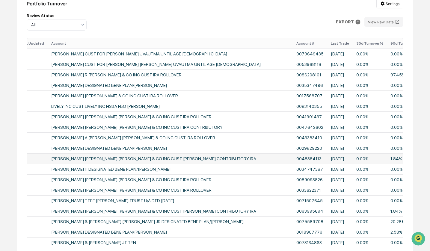
scroll to position [0, 118]
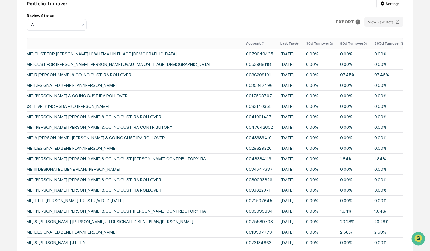
click at [302, 43] on th "30d Turnover %" at bounding box center [319, 43] width 34 height 10
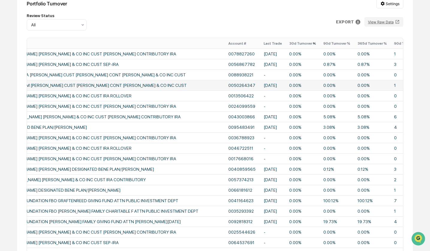
scroll to position [0, 149]
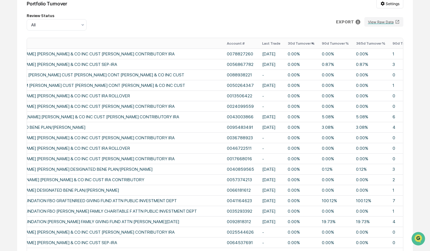
click at [284, 45] on th "30d Turnover %" at bounding box center [301, 43] width 34 height 10
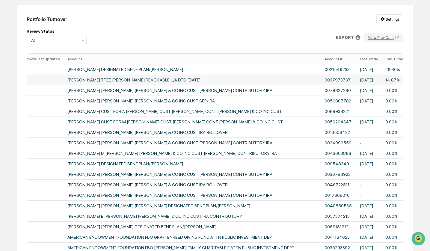
scroll to position [0, 0]
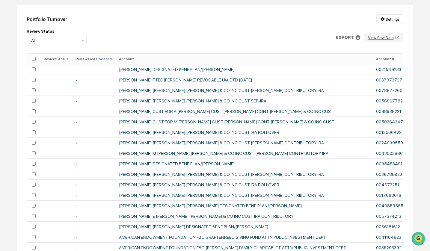
click at [34, 61] on th at bounding box center [33, 59] width 13 height 10
click at [32, 73] on td at bounding box center [33, 69] width 13 height 10
click at [383, 20] on html "Calendar Manage Tasks Reviews Approval Management Company People, Data, Setting…" at bounding box center [215, 62] width 430 height 251
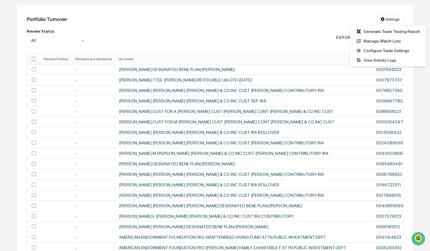
click at [327, 29] on html "Calendar Manage Tasks Reviews Approval Management Company People, Data, Setting…" at bounding box center [215, 62] width 430 height 251
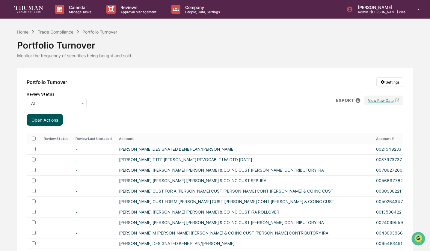
click at [56, 120] on button "Open Actions" at bounding box center [45, 120] width 36 height 12
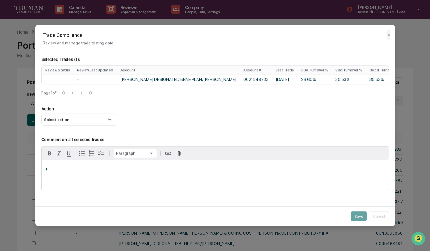
scroll to position [14, 0]
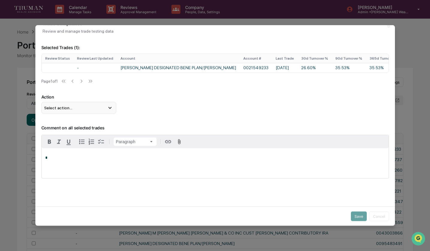
click at [88, 112] on div "Select action..." at bounding box center [78, 108] width 75 height 12
drag, startPoint x: 366, startPoint y: 210, endPoint x: 345, endPoint y: 203, distance: 22.3
click at [345, 207] on div "Save Cancel" at bounding box center [214, 215] width 359 height 19
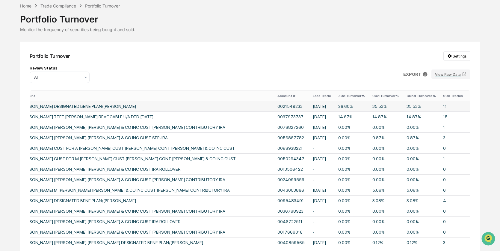
scroll to position [0, 102]
click at [368, 97] on th "90d Turnover %" at bounding box center [385, 95] width 34 height 10
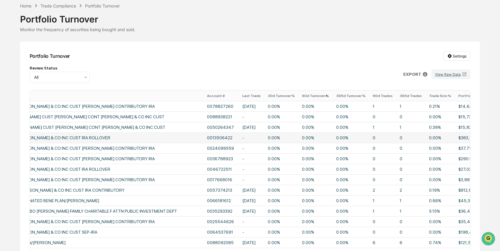
scroll to position [0, 173]
click at [237, 95] on th "Last Trade" at bounding box center [249, 95] width 25 height 10
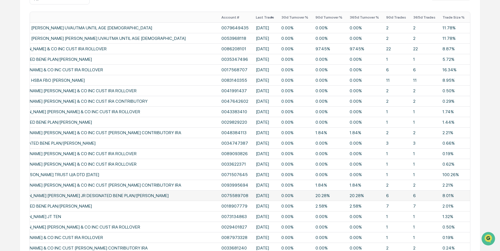
scroll to position [0, 146]
click at [277, 197] on td "0.00%" at bounding box center [294, 195] width 34 height 10
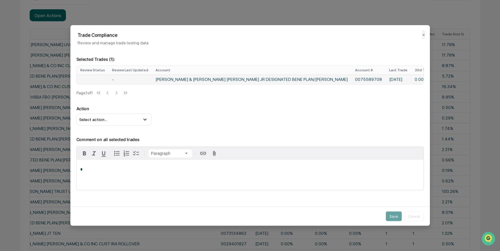
click at [294, 81] on td "KATHRYN SWANSON & KEITH DOUGLAS SWANSON JR DESIGNATED BENE PLAN/TOD" at bounding box center [251, 80] width 199 height 10
click at [351, 80] on td "0075589708" at bounding box center [368, 80] width 34 height 10
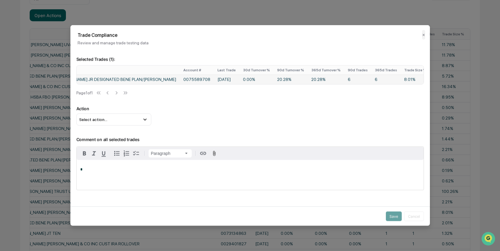
scroll to position [0, 190]
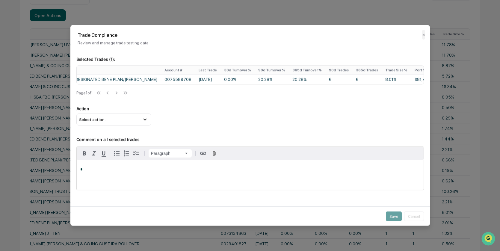
click at [216, 172] on p "*" at bounding box center [249, 169] width 339 height 4
click at [423, 36] on button "✕" at bounding box center [423, 35] width 3 height 10
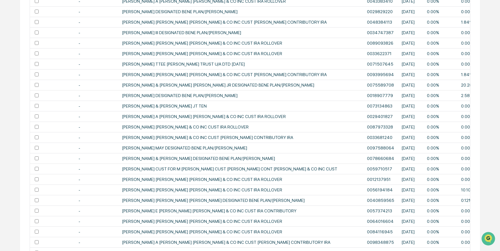
scroll to position [0, 0]
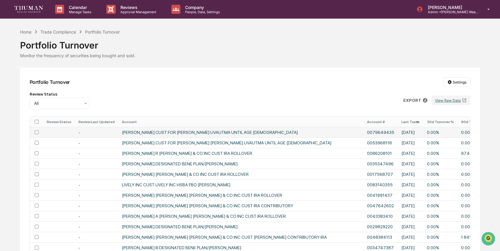
click at [85, 133] on td "-" at bounding box center [96, 132] width 43 height 10
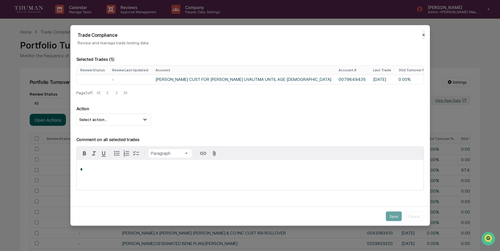
click at [423, 34] on button "✕" at bounding box center [423, 35] width 3 height 10
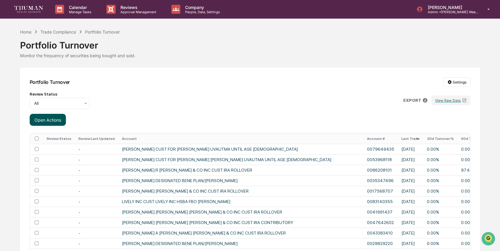
click at [55, 119] on button "Open Actions" at bounding box center [48, 120] width 36 height 12
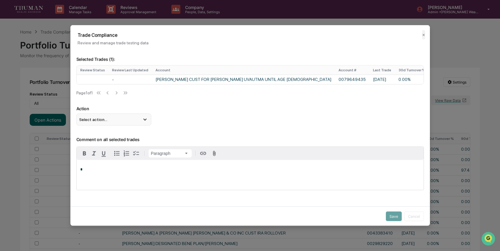
click at [113, 125] on div "Select action..." at bounding box center [113, 119] width 75 height 12
click at [424, 35] on button "✕" at bounding box center [423, 35] width 3 height 10
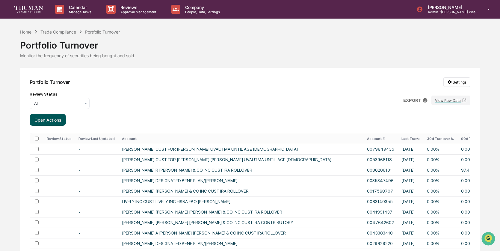
click at [60, 119] on button "Open Actions" at bounding box center [48, 120] width 36 height 12
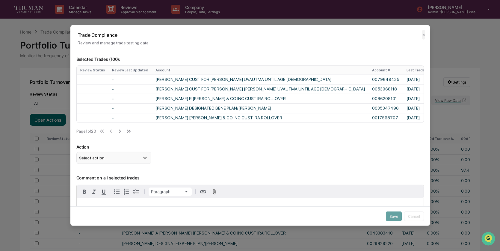
click at [110, 164] on div "Select action..." at bounding box center [113, 158] width 75 height 12
click at [424, 37] on button "✕" at bounding box center [423, 35] width 3 height 10
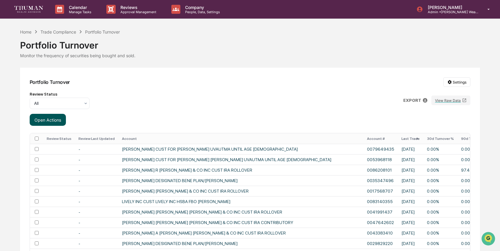
click at [57, 117] on button "Open Actions" at bounding box center [48, 120] width 36 height 12
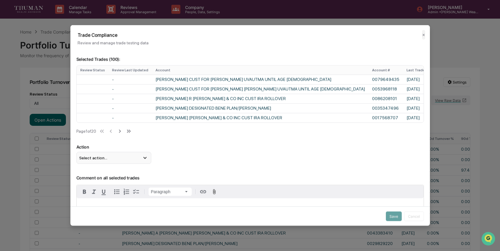
click at [104, 164] on div "Select action..." at bounding box center [113, 158] width 75 height 12
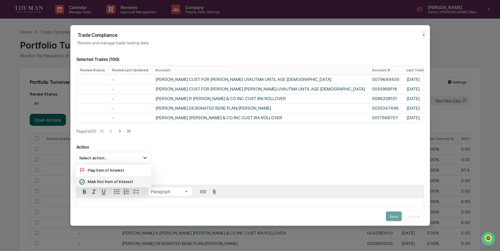
click at [107, 184] on div "Mark Not Item of Interest" at bounding box center [114, 181] width 70 height 7
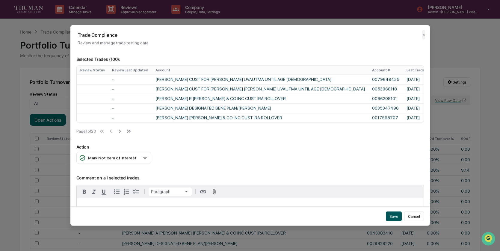
click at [391, 216] on button "Save" at bounding box center [394, 216] width 16 height 10
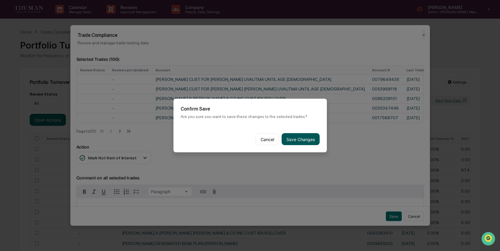
click at [301, 140] on button "Save Changes" at bounding box center [300, 139] width 38 height 12
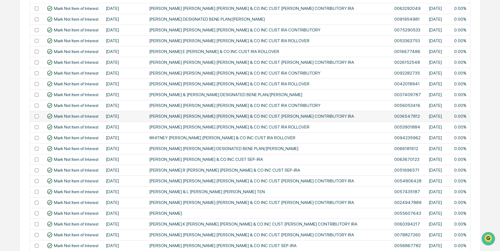
scroll to position [988, 0]
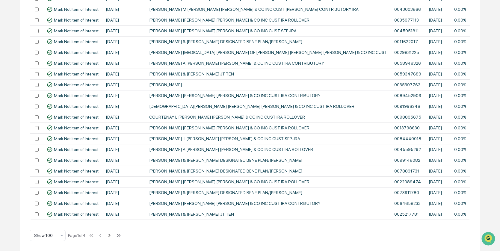
click at [113, 235] on icon at bounding box center [109, 235] width 7 height 7
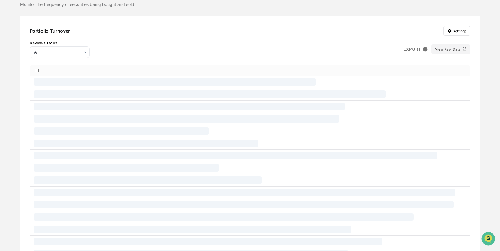
scroll to position [0, 0]
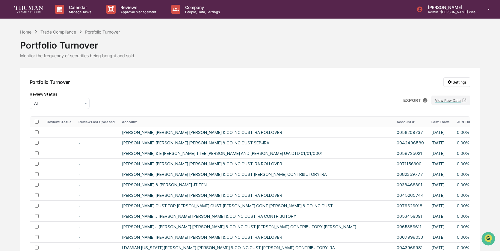
click at [58, 33] on div "Trade Compliance" at bounding box center [58, 31] width 36 height 5
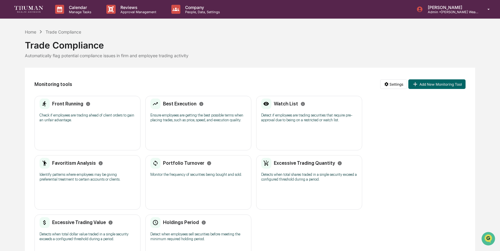
scroll to position [37, 0]
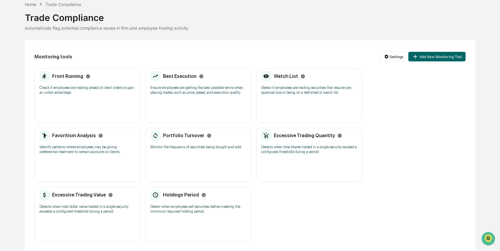
click at [302, 134] on div "Excessive Trading Quantity" at bounding box center [301, 135] width 81 height 11
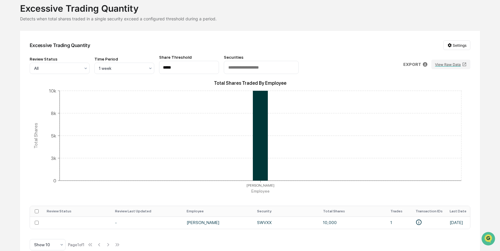
scroll to position [49, 0]
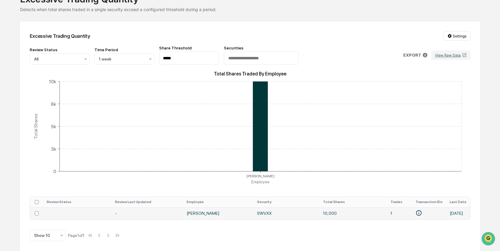
click at [152, 210] on td "-" at bounding box center [147, 213] width 72 height 12
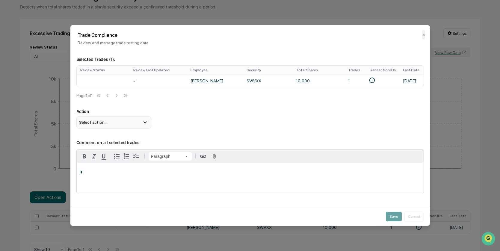
click at [129, 123] on div "Select action..." at bounding box center [113, 122] width 75 height 12
click at [124, 149] on div "Mark Not Item of Interest" at bounding box center [114, 146] width 70 height 7
click at [132, 181] on div "*" at bounding box center [250, 178] width 347 height 30
click at [389, 215] on button "Save" at bounding box center [394, 216] width 16 height 10
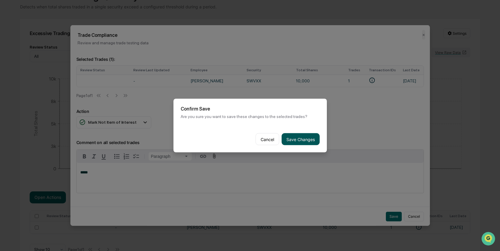
click at [294, 142] on button "Save Changes" at bounding box center [300, 139] width 38 height 12
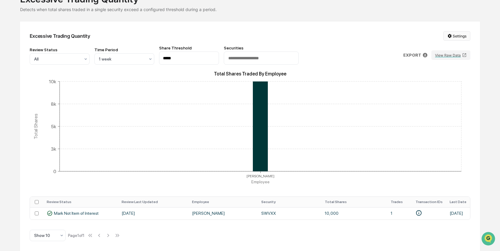
click at [429, 37] on html "Calendar Manage Tasks Reviews Approval Management Company People, Data, Setting…" at bounding box center [250, 79] width 500 height 251
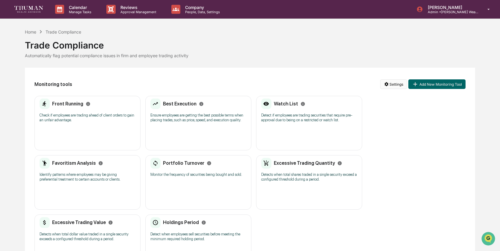
click at [391, 86] on html "Calendar Manage Tasks Reviews Approval Management Company People, Data, Setting…" at bounding box center [250, 125] width 500 height 251
click at [380, 117] on div "Configure Trade Settings" at bounding box center [391, 116] width 73 height 10
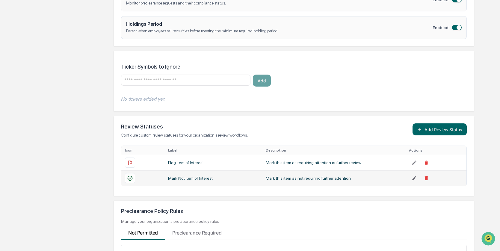
scroll to position [315, 0]
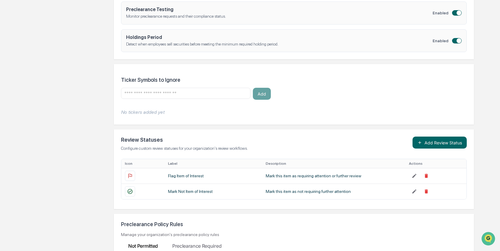
click at [148, 95] on div at bounding box center [185, 93] width 129 height 11
click at [144, 92] on input "text" at bounding box center [186, 93] width 124 height 6
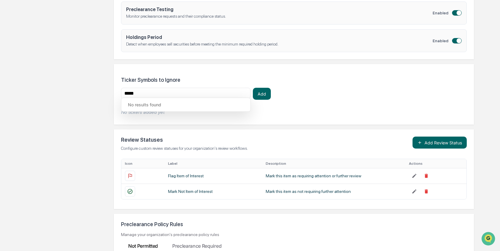
type input "*****"
click at [221, 78] on h3 "Ticker Symbols to Ignore" at bounding box center [293, 80] width 345 height 6
click at [196, 94] on div "*****" at bounding box center [185, 93] width 129 height 11
click at [259, 90] on button "Add" at bounding box center [262, 94] width 18 height 12
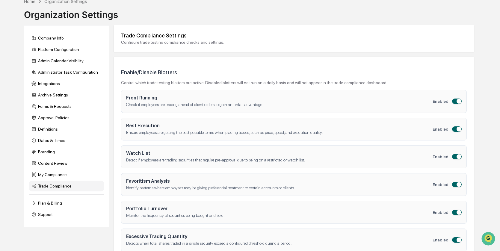
scroll to position [0, 0]
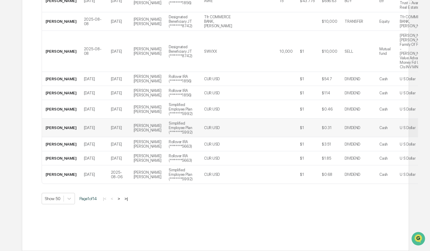
scroll to position [1036, 0]
click at [122, 198] on button ">" at bounding box center [119, 198] width 6 height 5
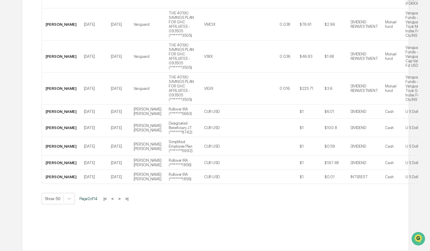
scroll to position [1280, 0]
click at [97, 200] on span "Page 2 of 14" at bounding box center [88, 198] width 18 height 5
click at [92, 200] on span "Page 2 of 14" at bounding box center [88, 198] width 18 height 5
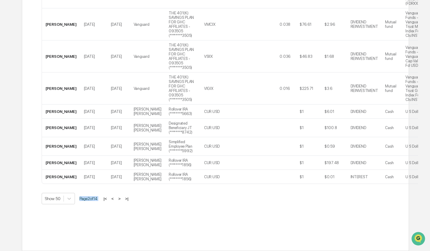
click at [92, 200] on span "Page 2 of 14" at bounding box center [88, 198] width 18 height 5
click at [116, 200] on button "<" at bounding box center [113, 198] width 6 height 5
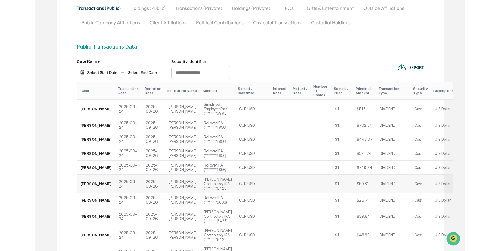
scroll to position [0, 0]
